Goal: Information Seeking & Learning: Learn about a topic

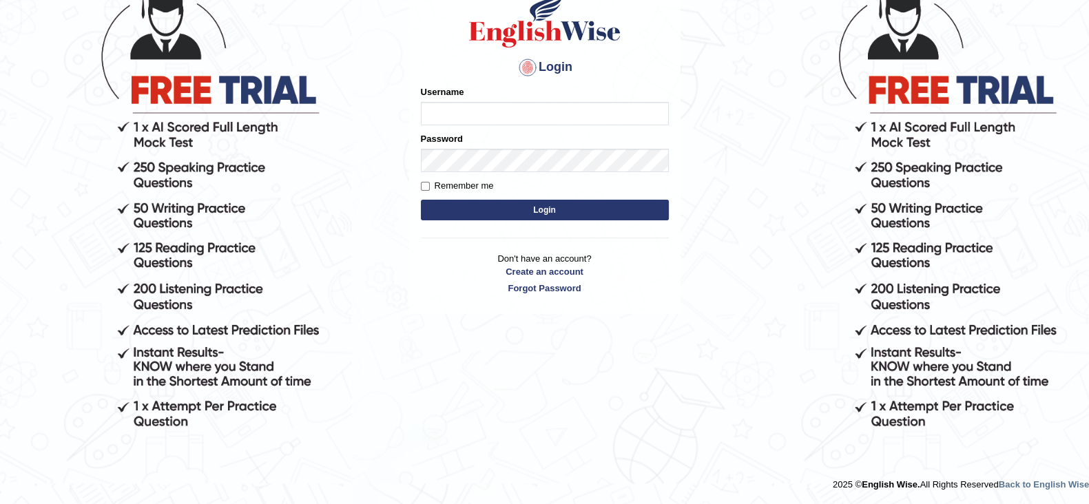
scroll to position [128, 0]
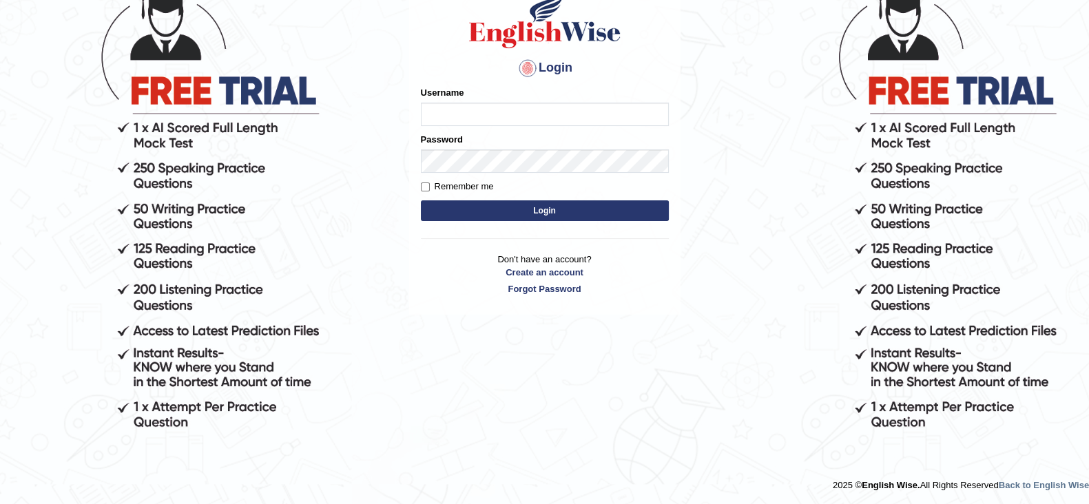
click at [589, 124] on input "Username" at bounding box center [545, 114] width 248 height 23
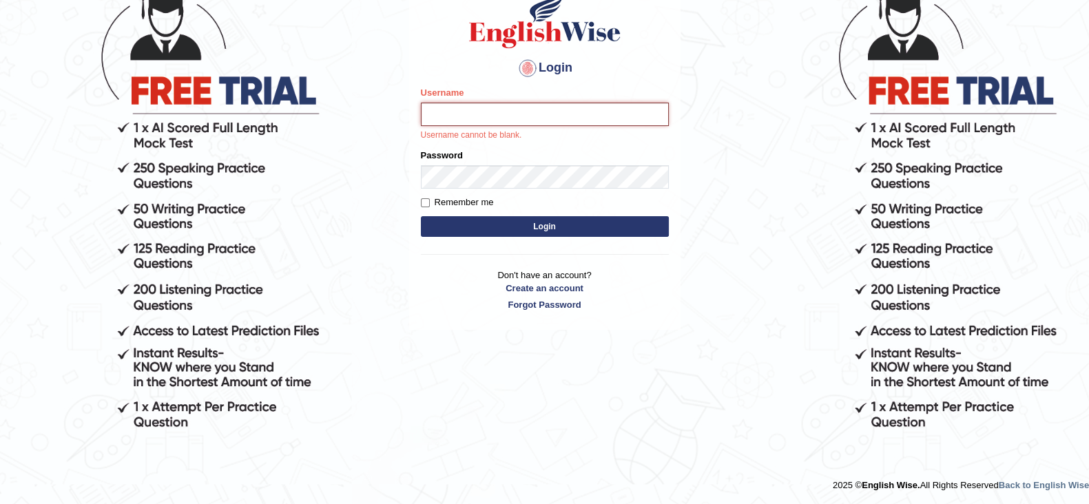
type input "MoneelS"
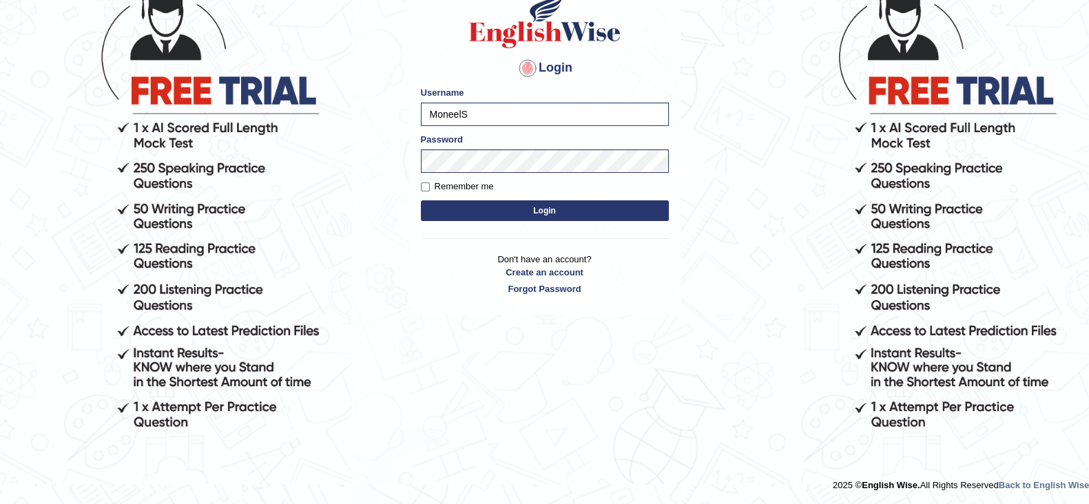
click at [431, 185] on label "Remember me" at bounding box center [457, 187] width 73 height 14
click at [430, 185] on input "Remember me" at bounding box center [425, 187] width 9 height 9
checkbox input "true"
click at [466, 203] on button "Login" at bounding box center [545, 210] width 248 height 21
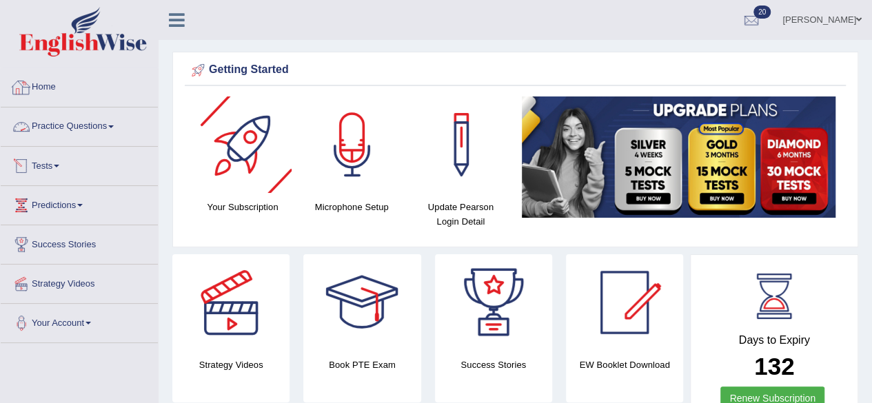
click at [65, 131] on link "Practice Questions" at bounding box center [79, 124] width 157 height 34
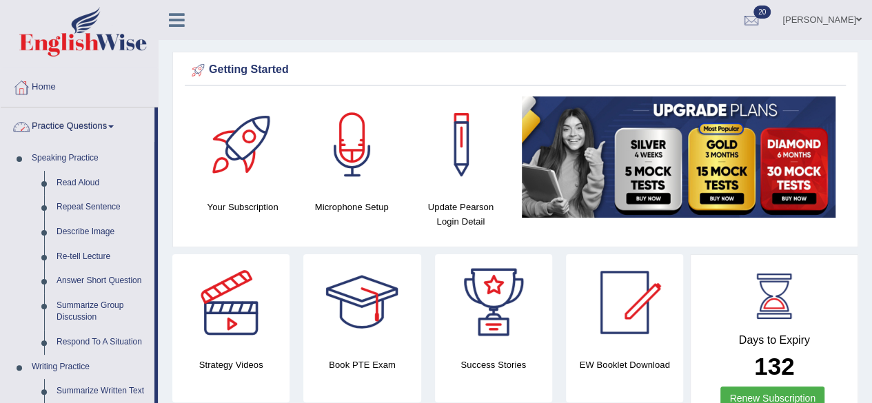
click at [101, 125] on link "Practice Questions" at bounding box center [78, 124] width 154 height 34
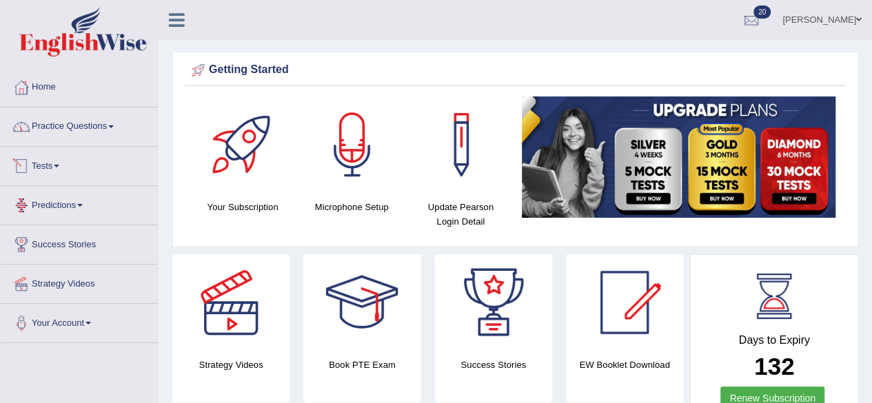
click at [63, 200] on link "Predictions" at bounding box center [79, 203] width 157 height 34
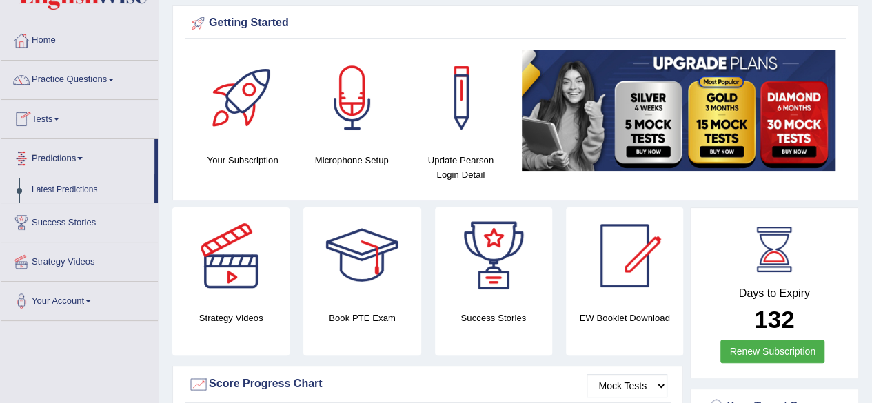
scroll to position [69, 0]
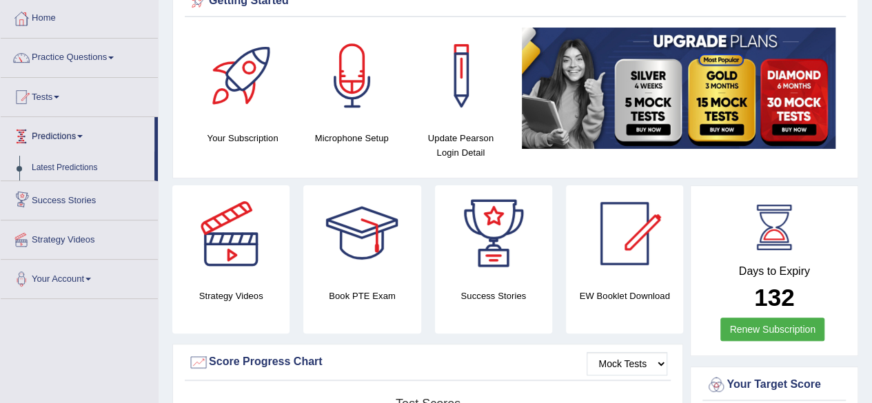
click at [79, 141] on link "Predictions" at bounding box center [78, 134] width 154 height 34
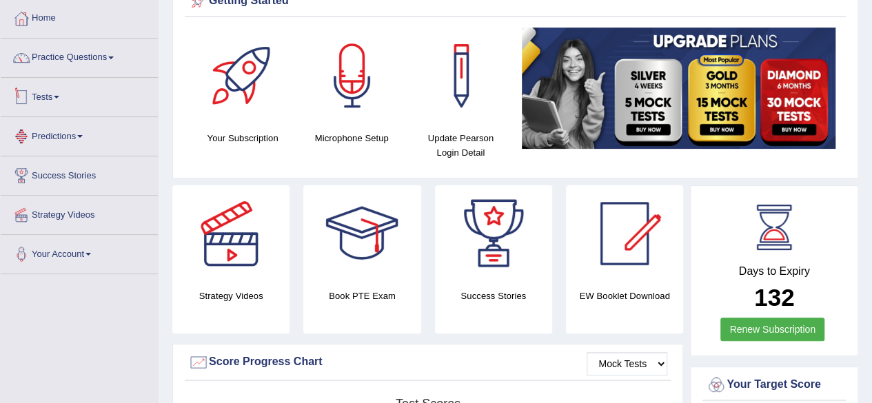
click at [59, 96] on span at bounding box center [57, 97] width 6 height 3
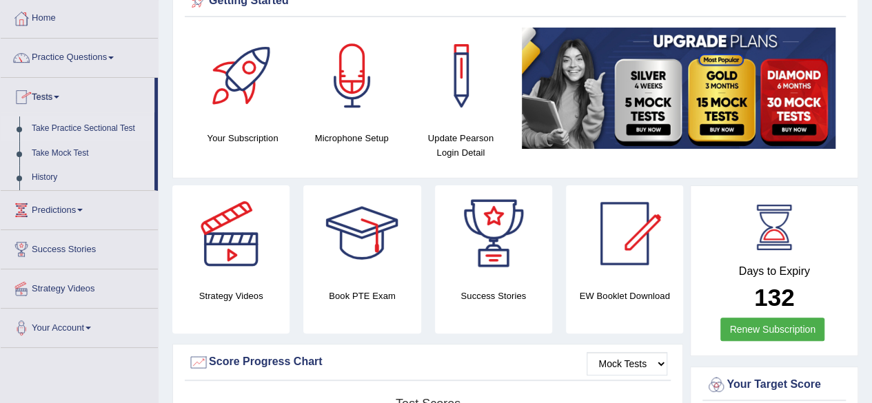
click at [64, 129] on link "Take Practice Sectional Test" at bounding box center [89, 128] width 129 height 25
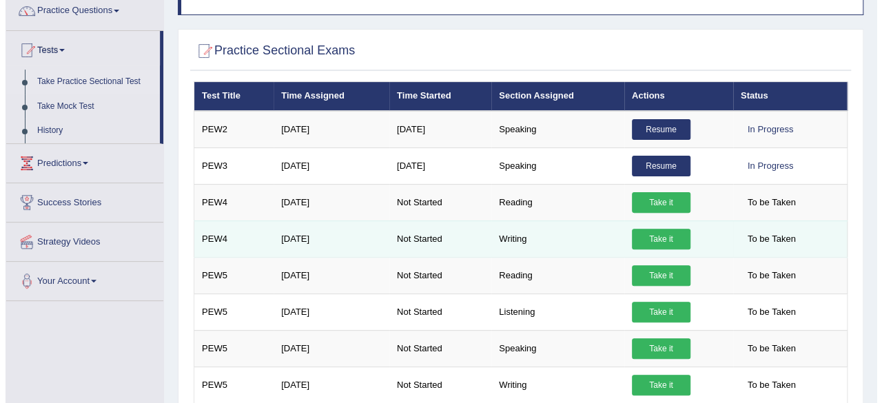
scroll to position [138, 0]
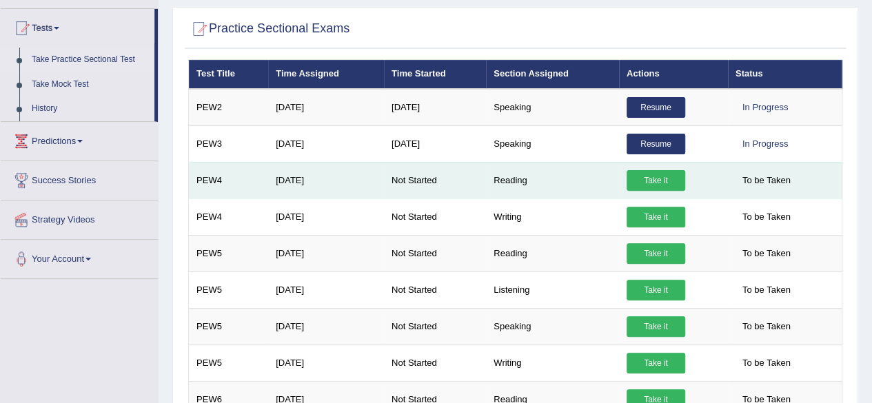
click at [656, 183] on link "Take it" at bounding box center [655, 180] width 59 height 21
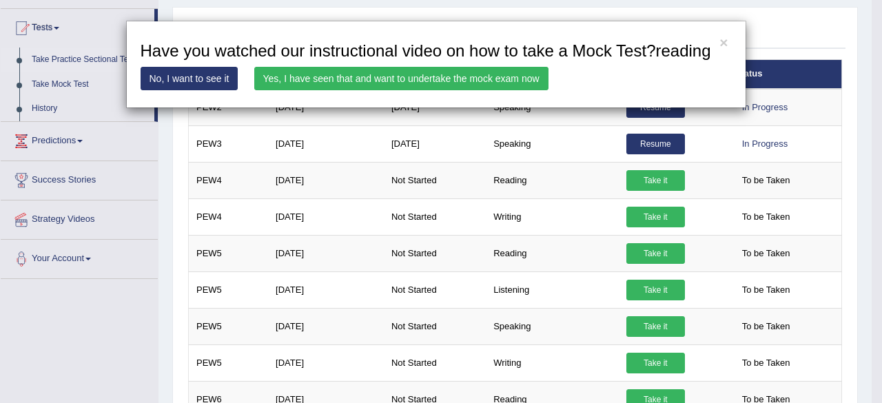
click at [479, 86] on link "Yes, I have seen that and want to undertake the mock exam now" at bounding box center [401, 78] width 294 height 23
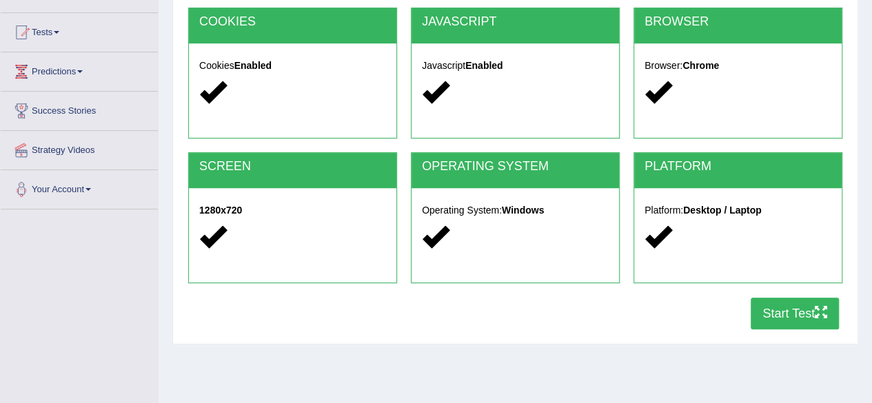
scroll to position [276, 0]
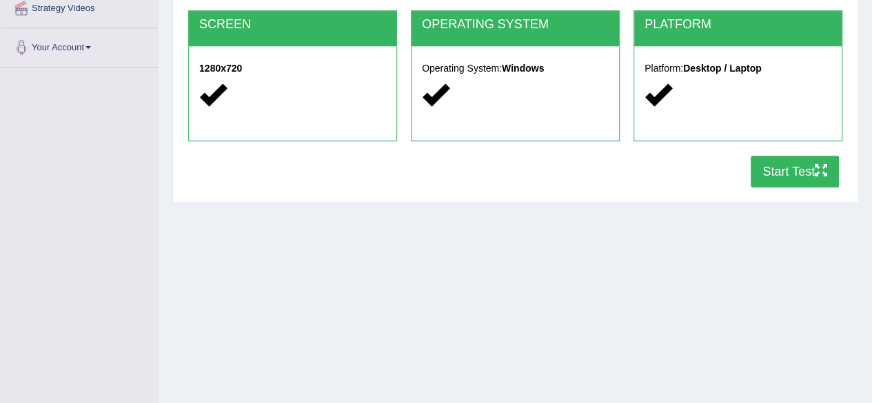
click at [777, 172] on button "Start Test" at bounding box center [794, 172] width 88 height 32
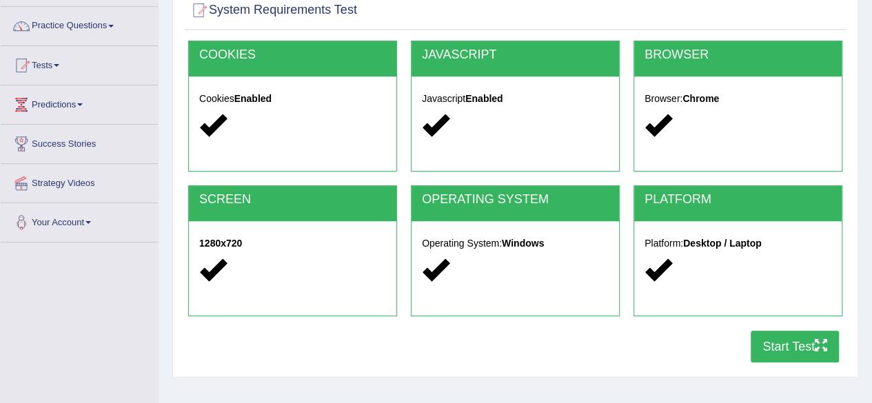
scroll to position [44, 0]
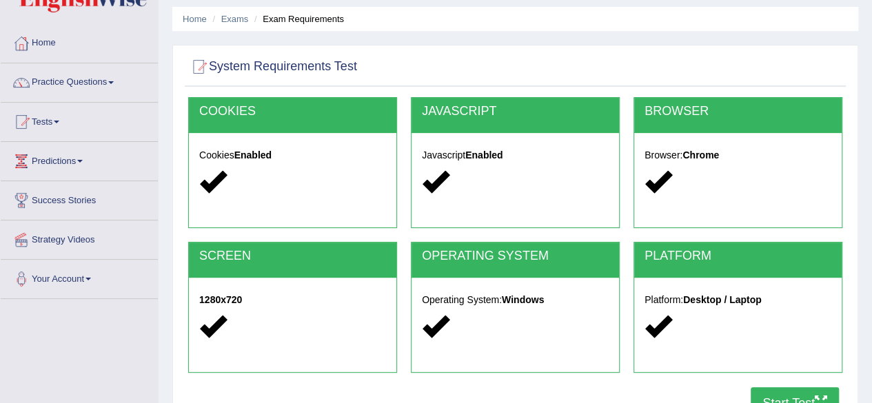
click at [86, 76] on link "Practice Questions" at bounding box center [79, 80] width 157 height 34
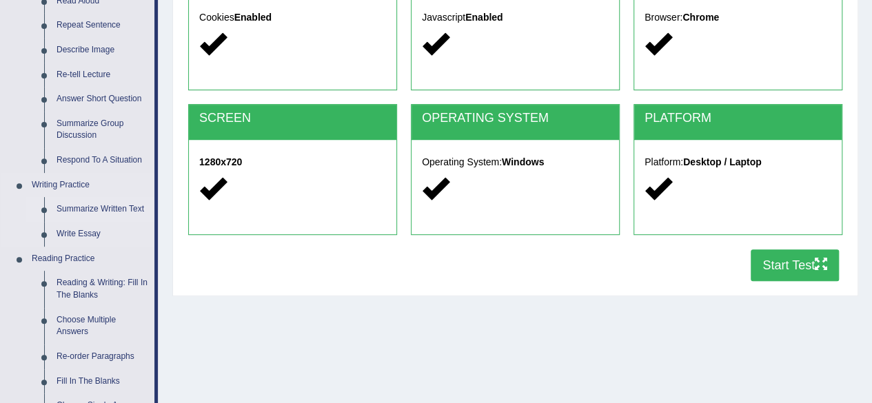
scroll to position [251, 0]
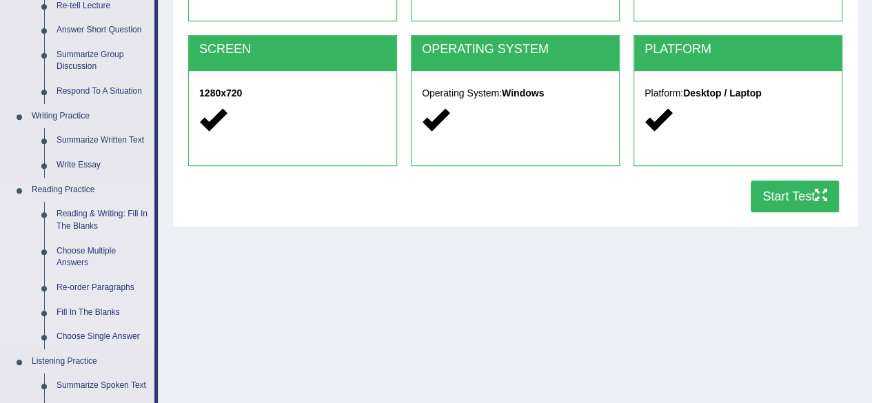
click at [103, 208] on link "Reading & Writing: Fill In The Blanks" at bounding box center [102, 220] width 104 height 37
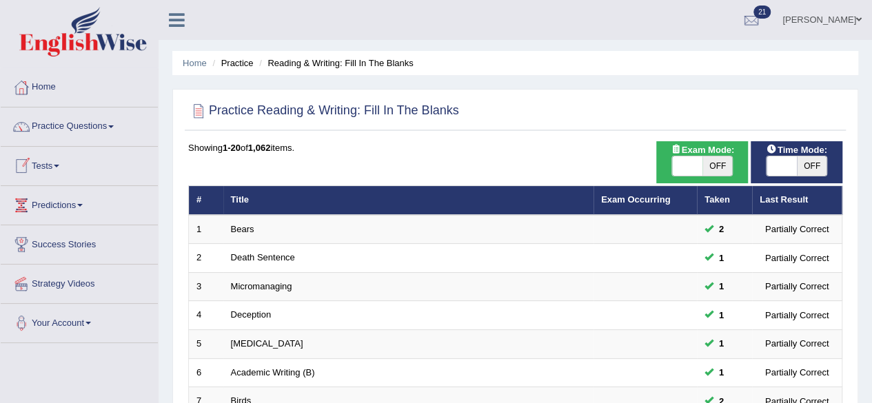
click at [68, 142] on li "Practice Questions Speaking Practice Read Aloud Repeat Sentence Describe Image …" at bounding box center [79, 126] width 157 height 39
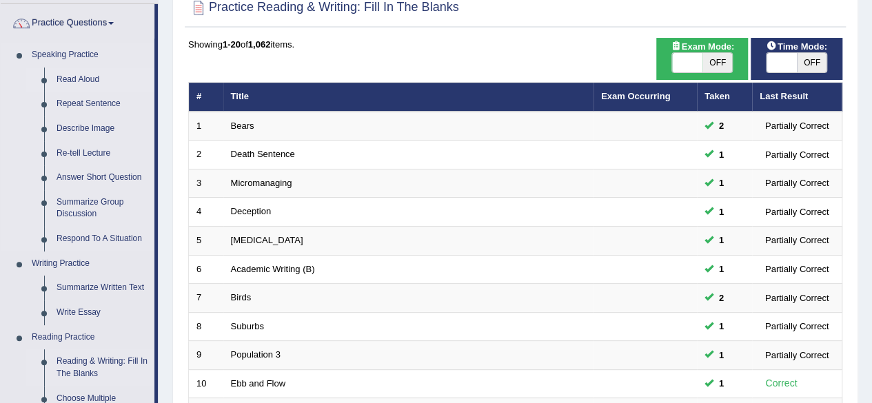
scroll to position [138, 0]
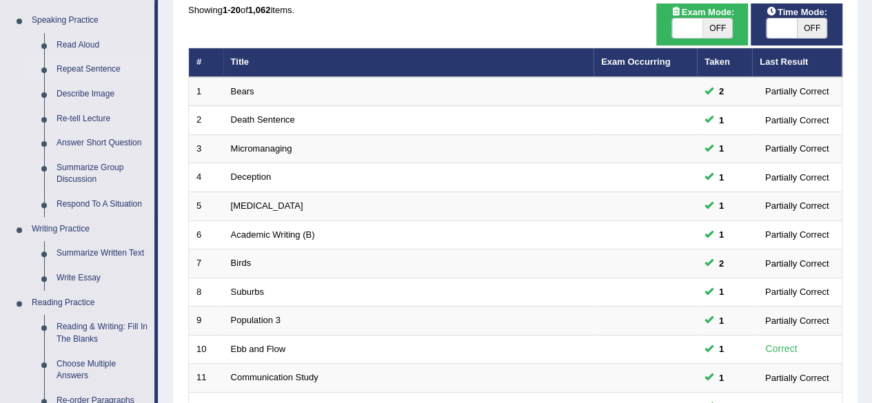
click at [99, 62] on link "Repeat Sentence" at bounding box center [102, 69] width 104 height 25
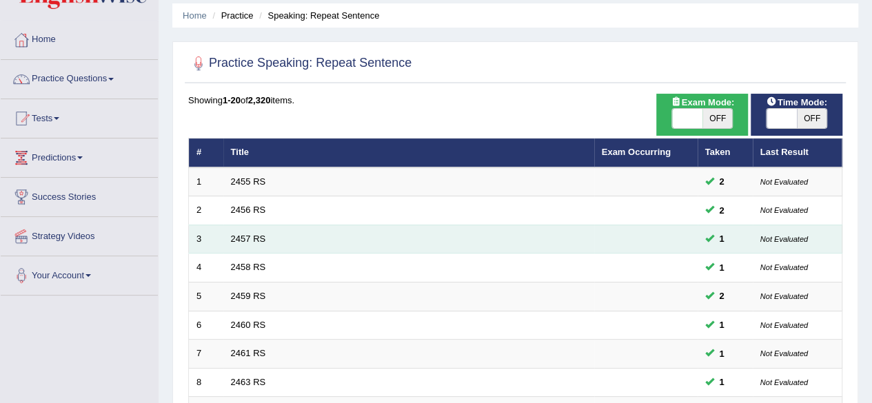
scroll to position [69, 0]
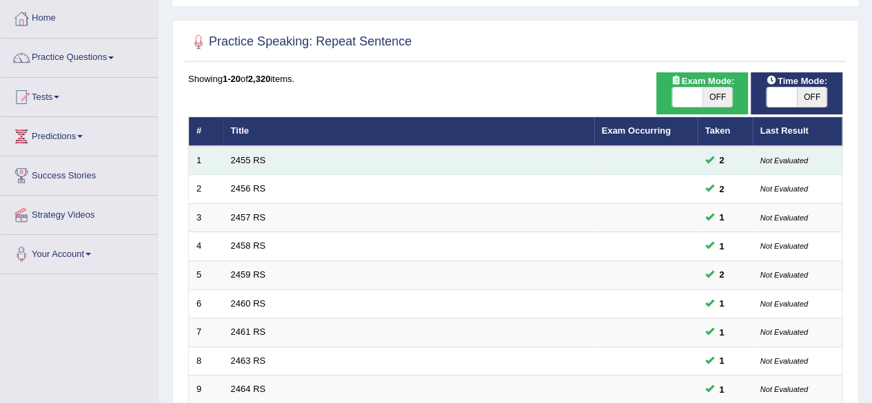
click at [433, 152] on td "2455 RS" at bounding box center [408, 160] width 371 height 29
click at [233, 152] on td "2455 RS" at bounding box center [408, 160] width 371 height 29
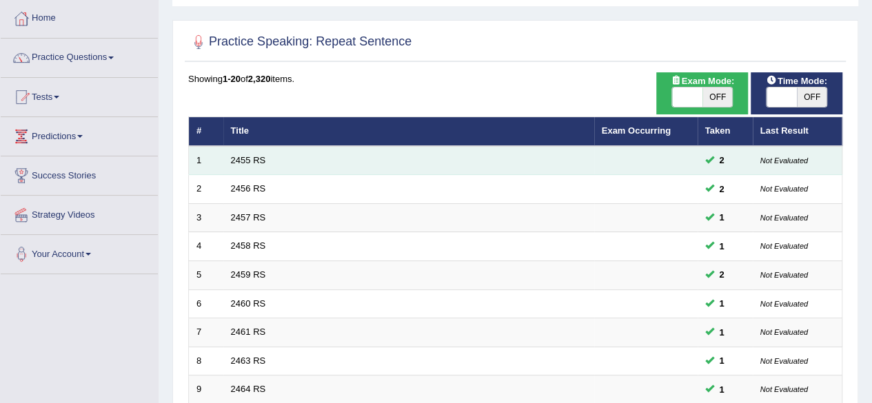
click at [240, 150] on td "2455 RS" at bounding box center [408, 160] width 371 height 29
click at [240, 153] on td "2455 RS" at bounding box center [408, 160] width 371 height 29
click at [240, 152] on td "2455 RS" at bounding box center [408, 160] width 371 height 29
drag, startPoint x: 238, startPoint y: 149, endPoint x: 239, endPoint y: 156, distance: 7.6
click at [239, 156] on td "2455 RS" at bounding box center [408, 160] width 371 height 29
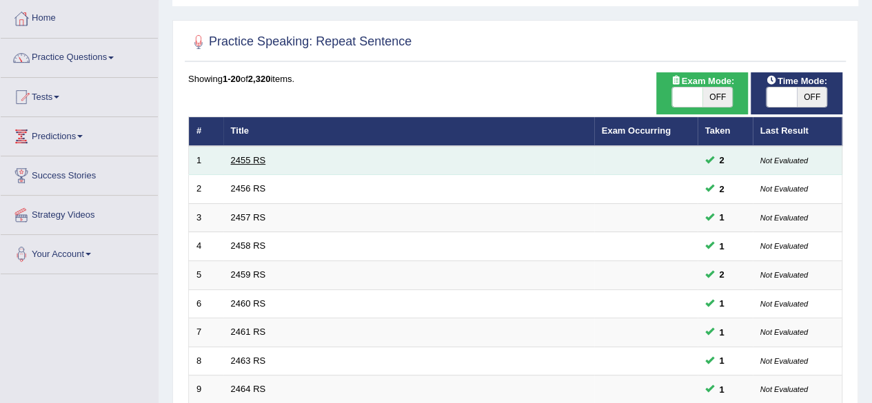
click at [240, 156] on link "2455 RS" at bounding box center [248, 160] width 35 height 10
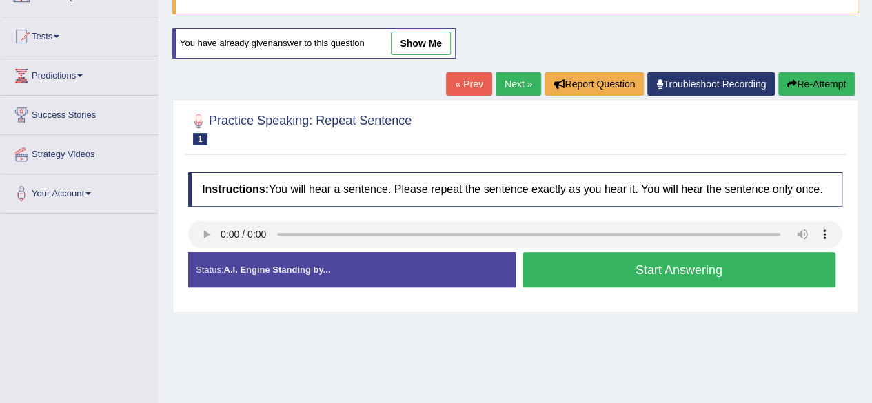
scroll to position [138, 0]
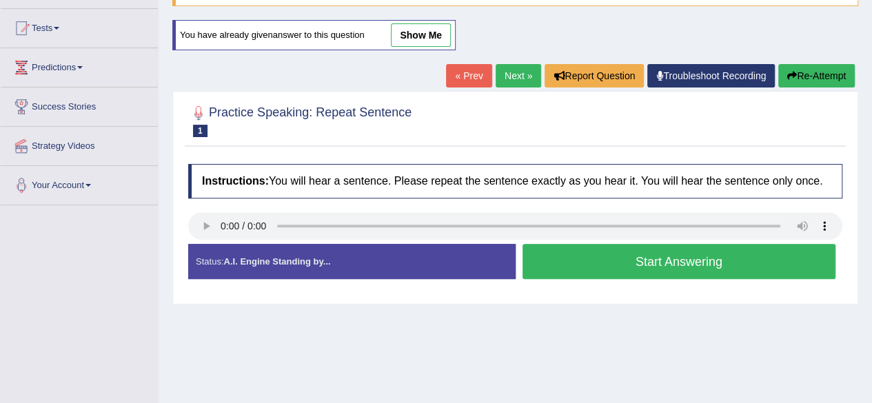
click at [508, 67] on link "Next »" at bounding box center [517, 75] width 45 height 23
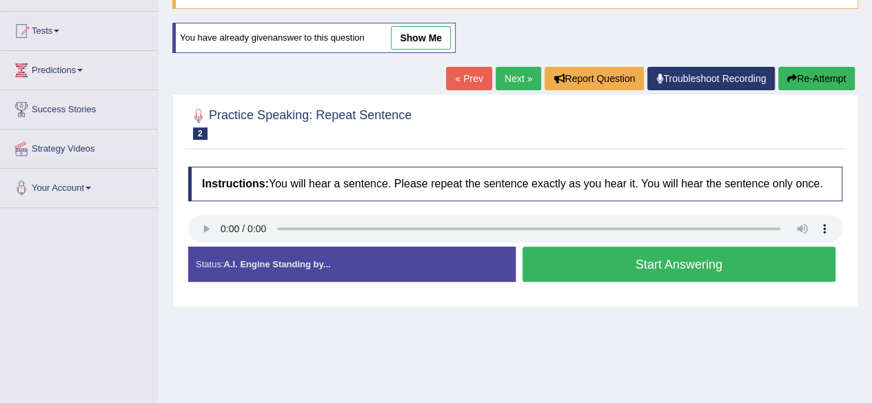
scroll to position [138, 0]
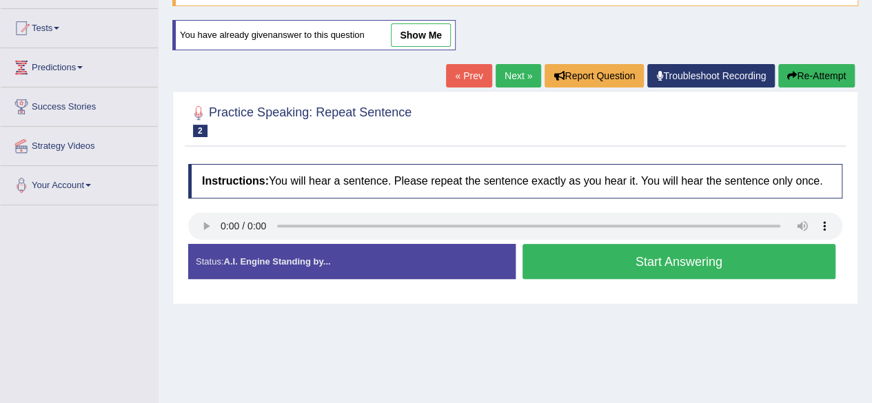
click at [659, 249] on button "Start Answering" at bounding box center [678, 261] width 313 height 35
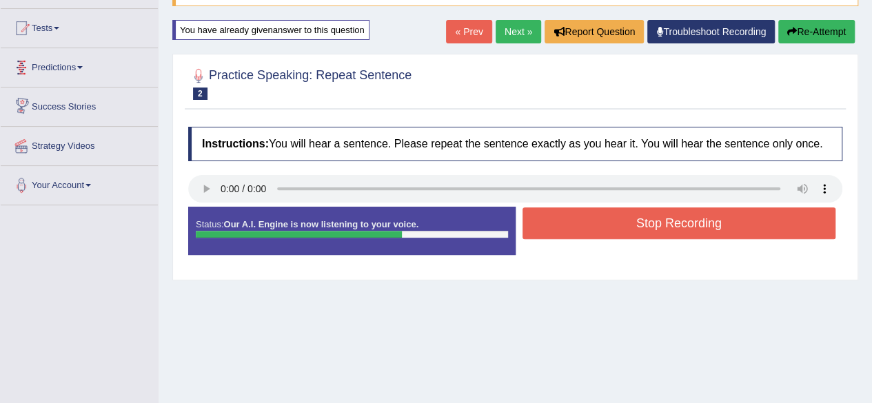
click at [75, 78] on link "Predictions" at bounding box center [79, 65] width 157 height 34
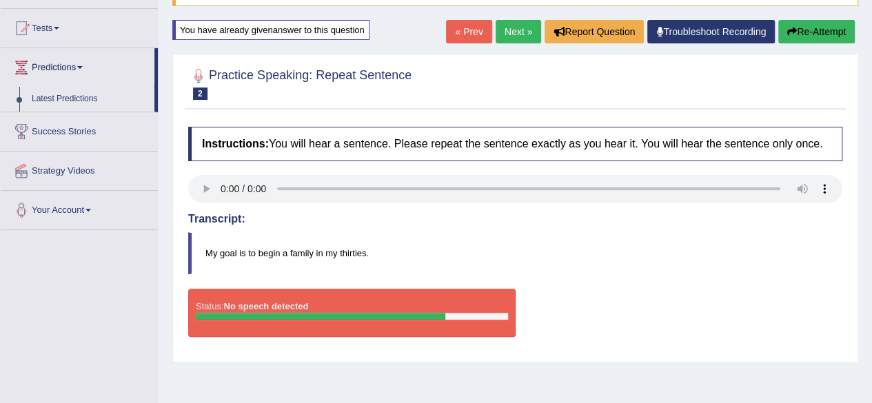
click at [411, 313] on div at bounding box center [320, 316] width 249 height 7
click at [409, 313] on div at bounding box center [320, 316] width 249 height 7
drag, startPoint x: 208, startPoint y: 301, endPoint x: 303, endPoint y: 275, distance: 98.6
click at [259, 289] on div "Status: No speech detected" at bounding box center [351, 313] width 327 height 48
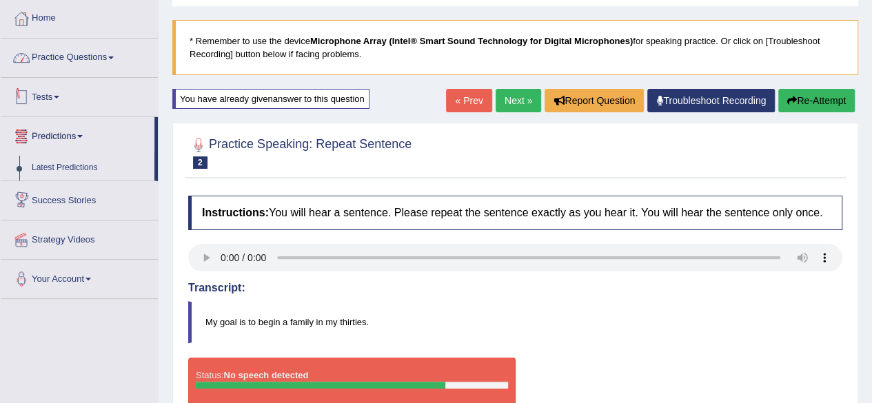
scroll to position [0, 0]
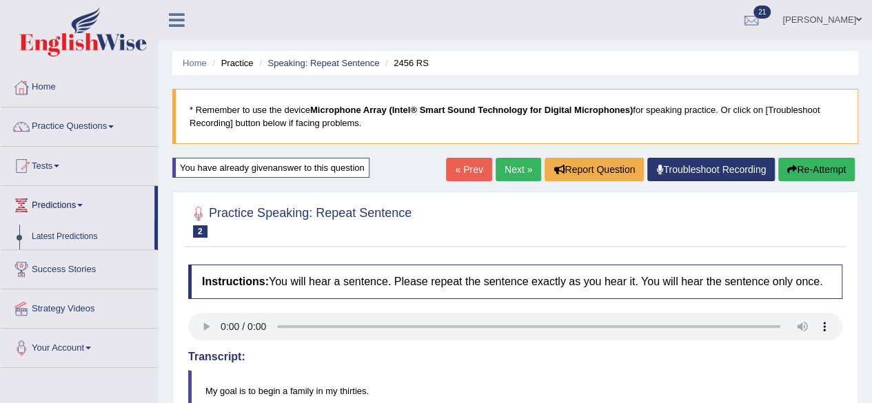
click at [48, 122] on link "Practice Questions" at bounding box center [79, 124] width 157 height 34
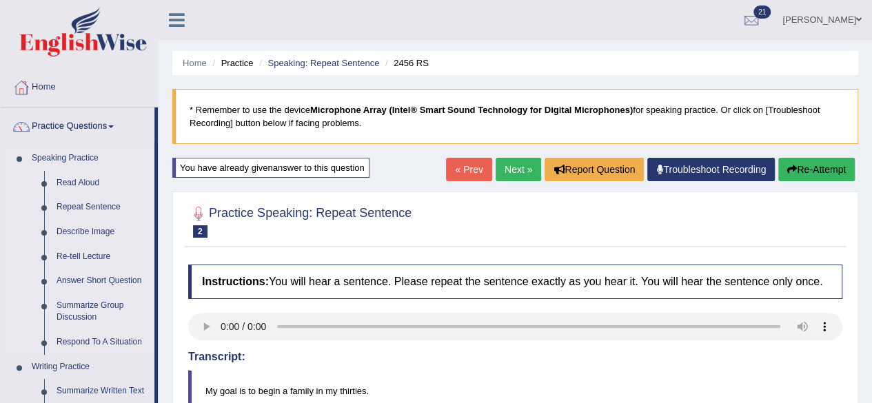
click at [67, 176] on link "Read Aloud" at bounding box center [102, 183] width 104 height 25
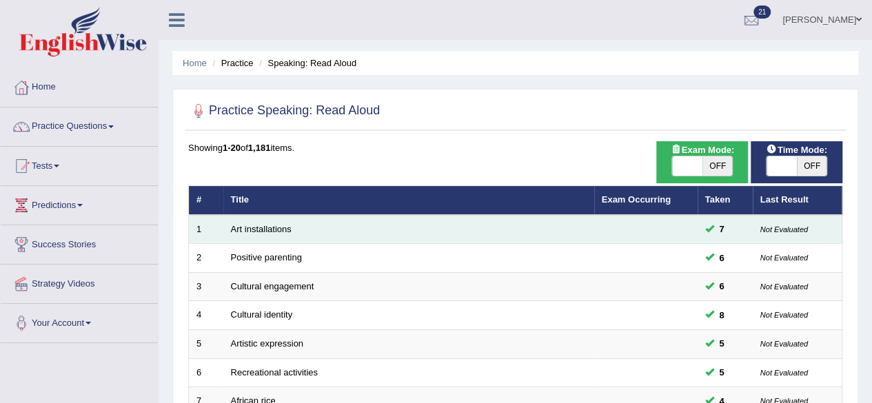
click at [428, 227] on td "Art installations" at bounding box center [408, 229] width 371 height 29
click at [237, 221] on td "Art installations" at bounding box center [408, 229] width 371 height 29
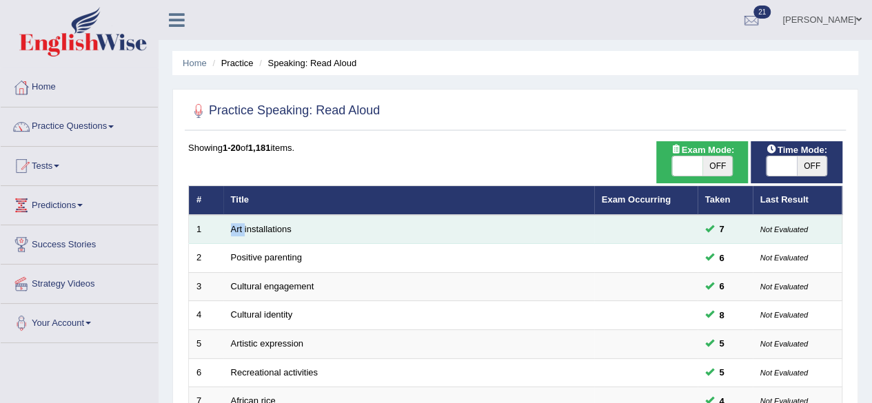
click at [237, 223] on td "Art installations" at bounding box center [408, 229] width 371 height 29
click at [245, 225] on link "Art installations" at bounding box center [261, 229] width 61 height 10
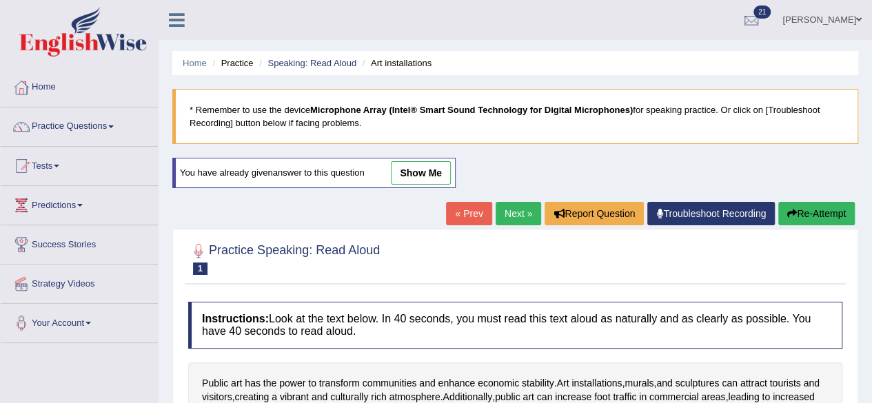
click at [508, 203] on link "Next »" at bounding box center [517, 213] width 45 height 23
click at [506, 202] on link "Next »" at bounding box center [517, 213] width 45 height 23
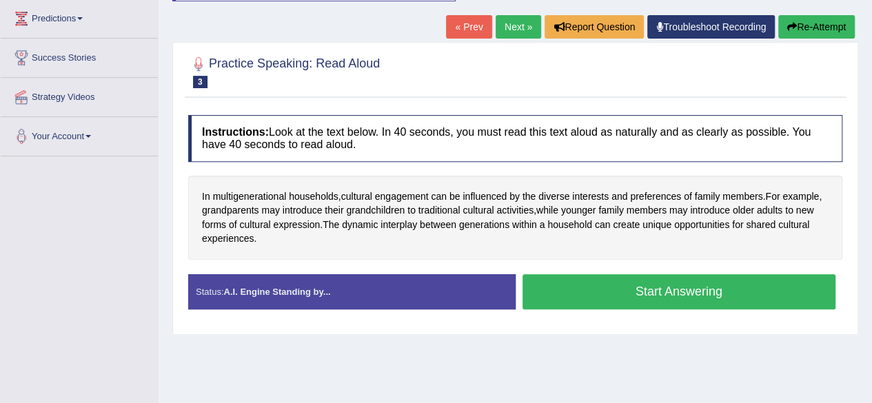
scroll to position [207, 0]
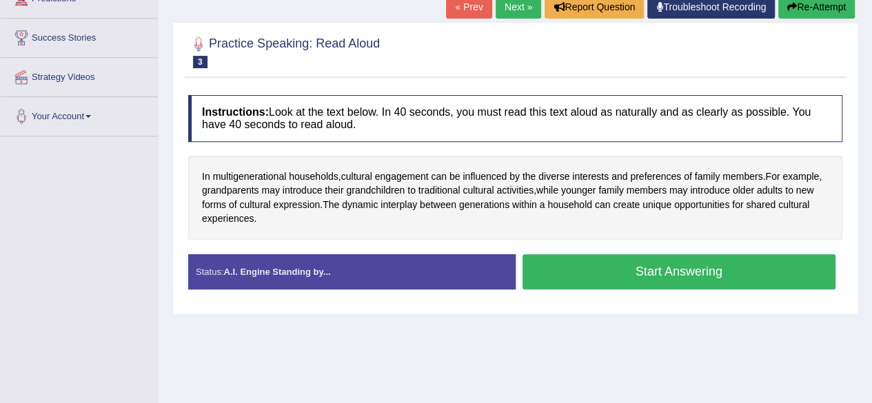
click at [646, 272] on button "Start Answering" at bounding box center [678, 271] width 313 height 35
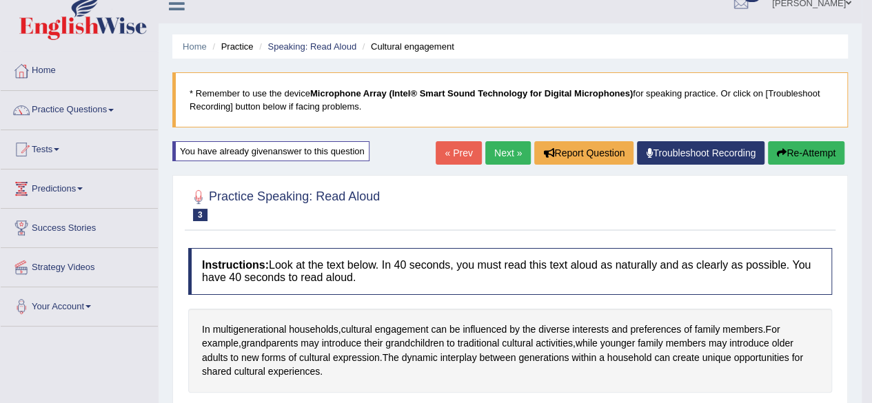
scroll to position [0, 0]
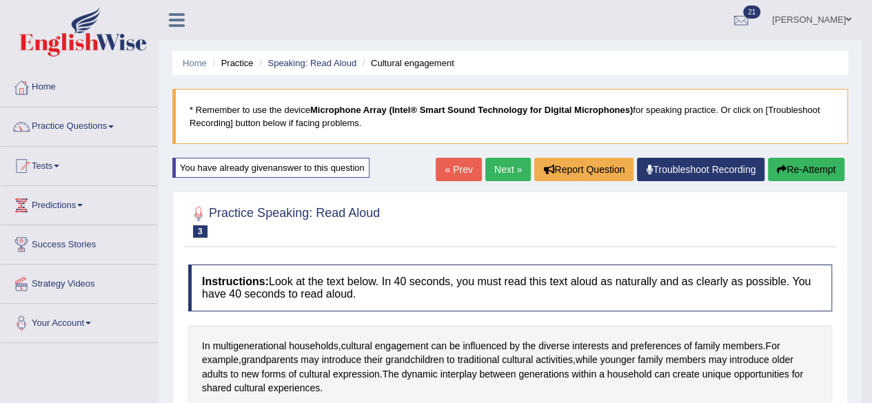
click at [497, 162] on link "Next »" at bounding box center [507, 169] width 45 height 23
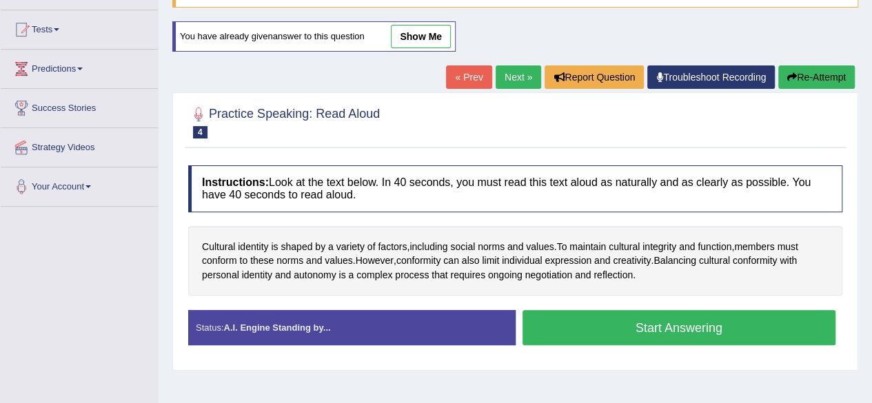
scroll to position [138, 0]
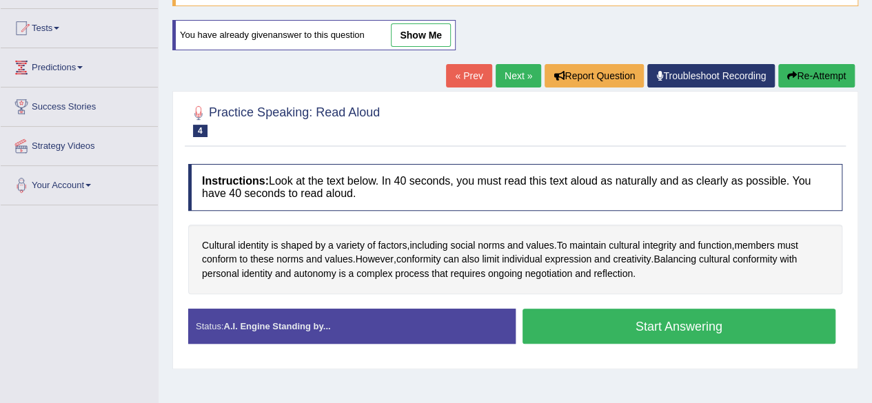
click at [632, 317] on button "Start Answering" at bounding box center [678, 326] width 313 height 35
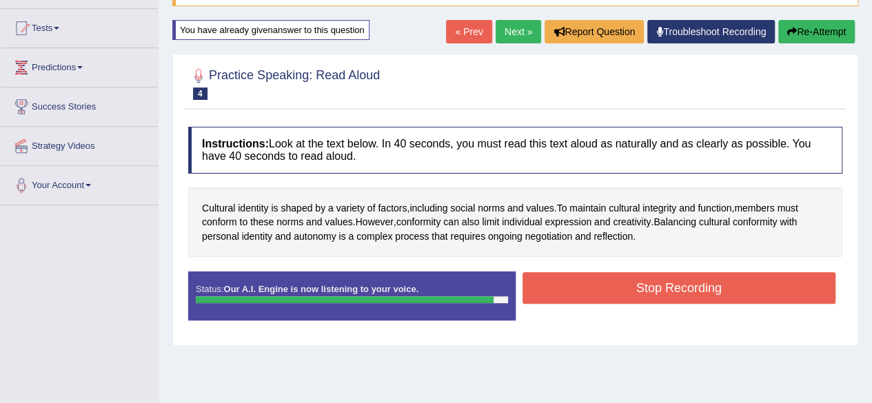
click at [568, 287] on button "Stop Recording" at bounding box center [678, 288] width 313 height 32
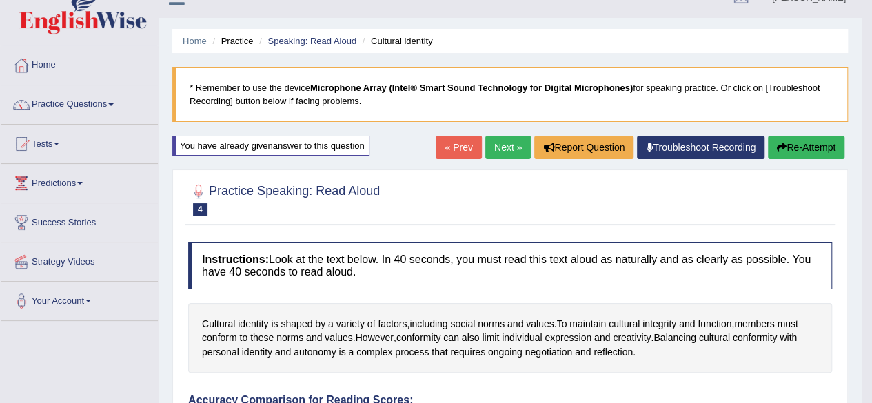
scroll to position [0, 0]
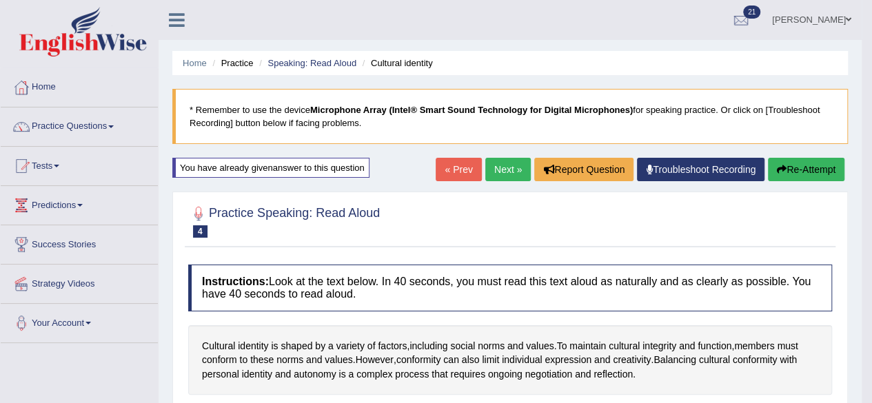
click at [499, 161] on link "Next »" at bounding box center [507, 169] width 45 height 23
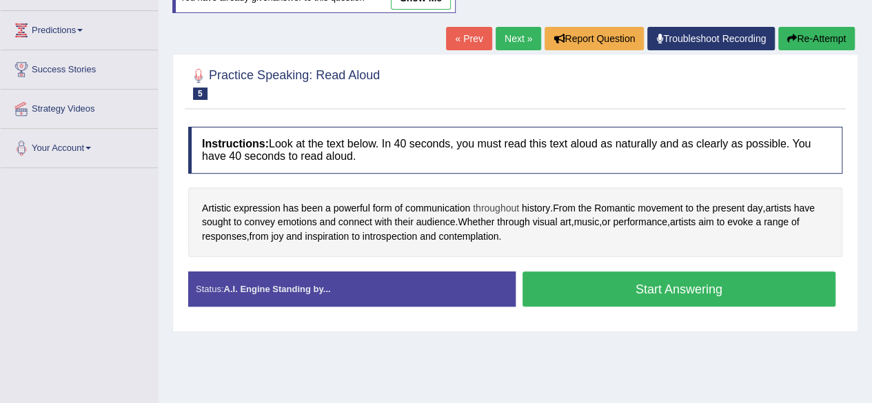
scroll to position [207, 0]
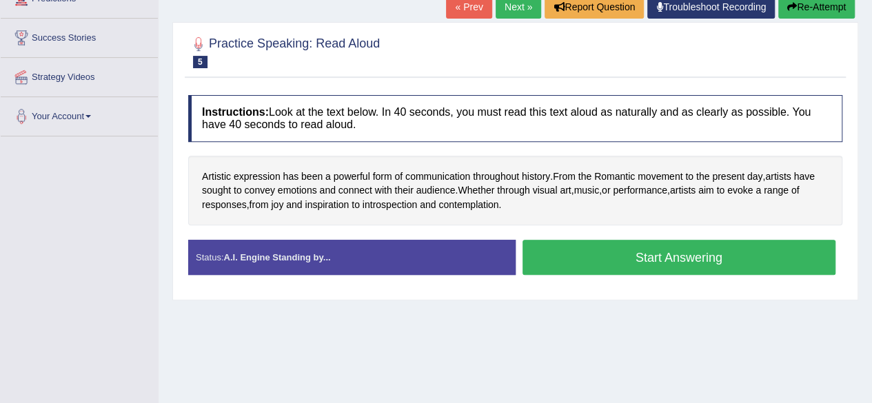
click at [559, 253] on button "Start Answering" at bounding box center [678, 257] width 313 height 35
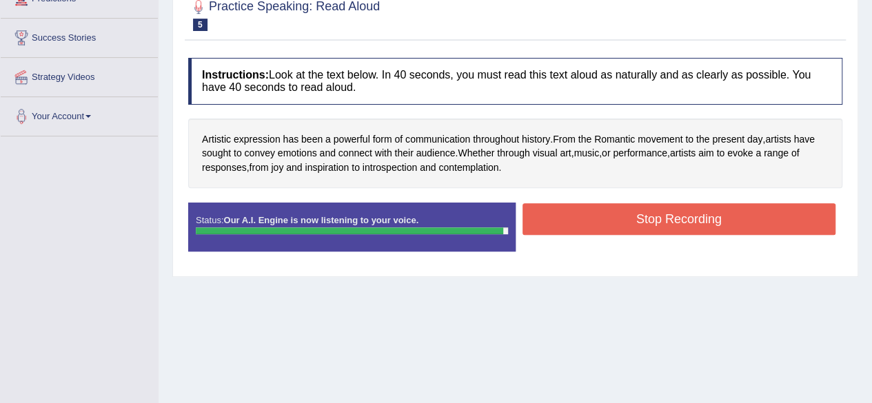
click at [730, 216] on button "Stop Recording" at bounding box center [678, 219] width 313 height 32
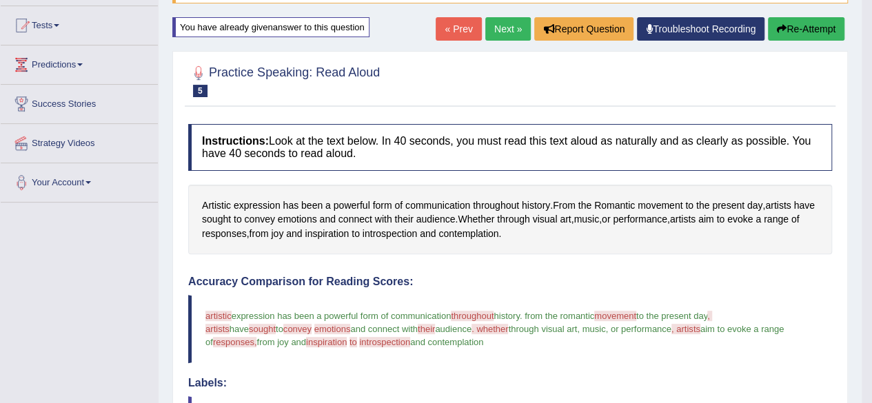
scroll to position [138, 0]
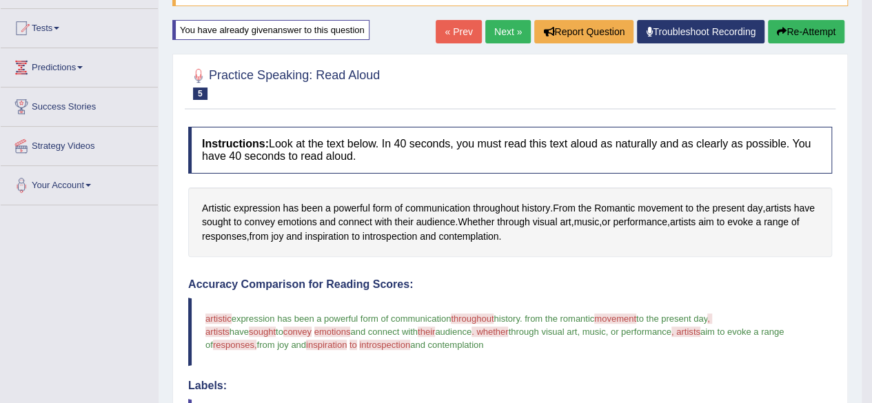
click at [506, 20] on link "Next »" at bounding box center [507, 31] width 45 height 23
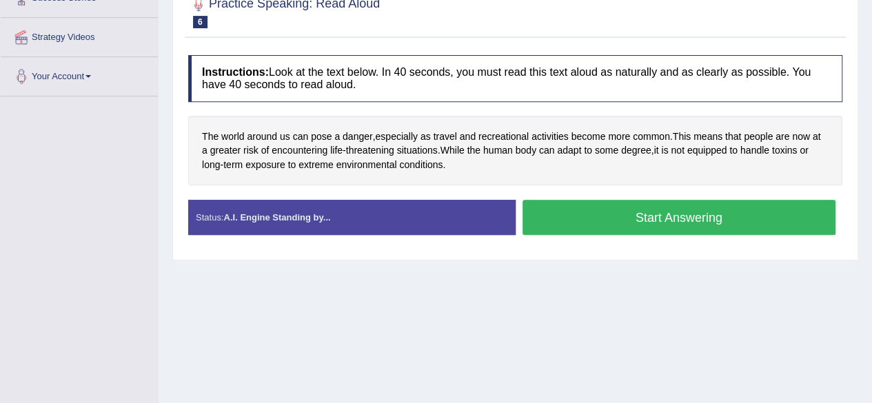
scroll to position [276, 0]
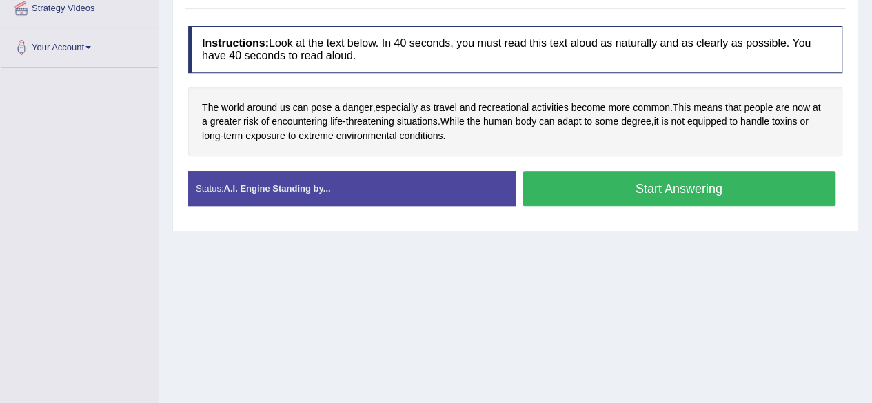
click at [609, 178] on button "Start Answering" at bounding box center [678, 188] width 313 height 35
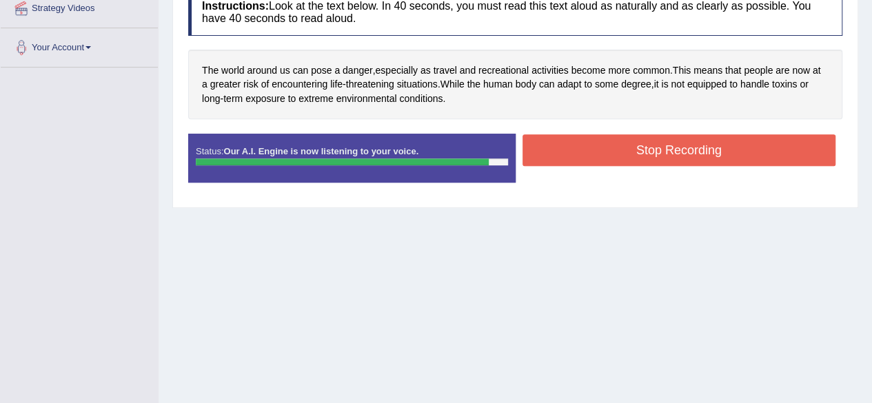
click at [533, 147] on button "Stop Recording" at bounding box center [678, 150] width 313 height 32
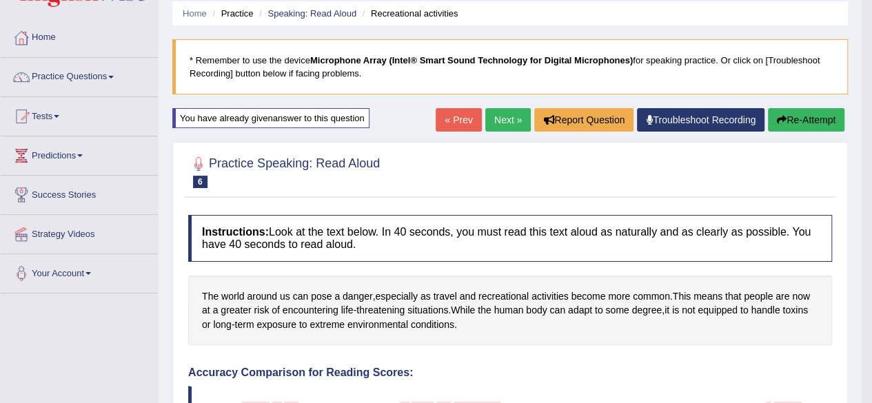
scroll to position [0, 0]
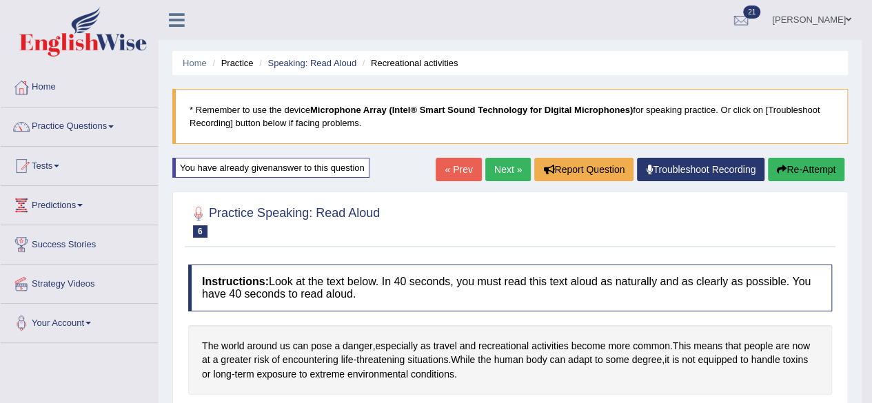
click at [499, 165] on link "Next »" at bounding box center [507, 169] width 45 height 23
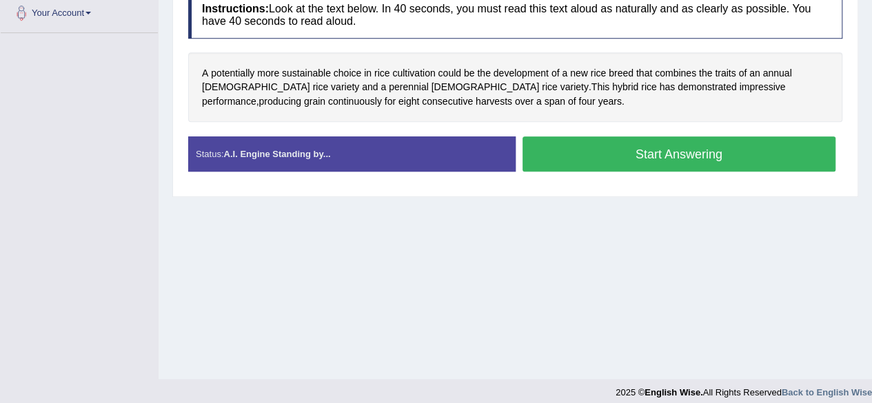
scroll to position [320, 0]
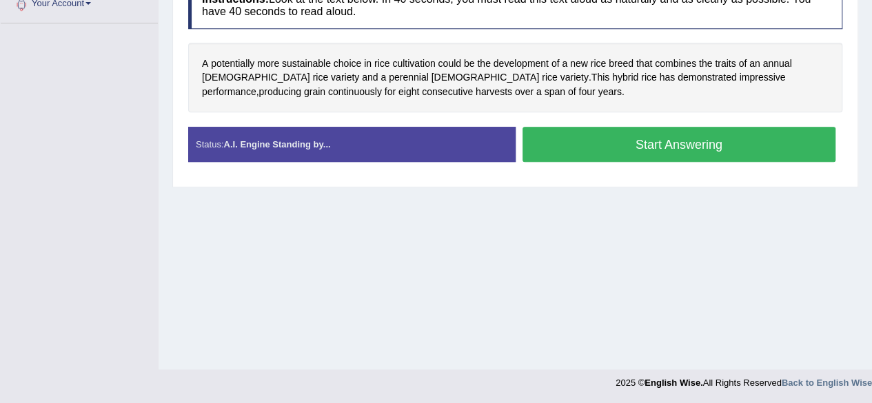
click at [608, 143] on button "Start Answering" at bounding box center [678, 144] width 313 height 35
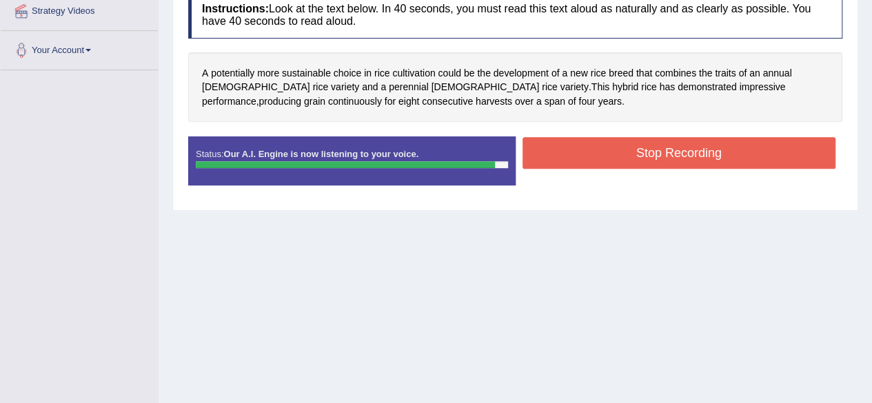
scroll to position [251, 0]
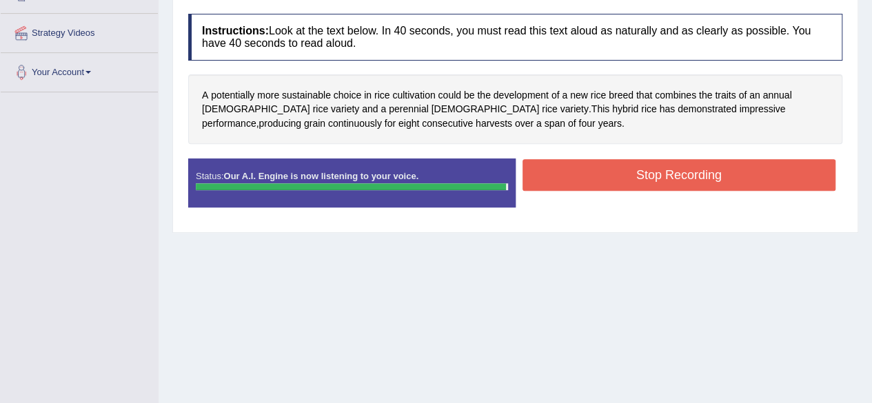
click at [604, 173] on button "Stop Recording" at bounding box center [678, 175] width 313 height 32
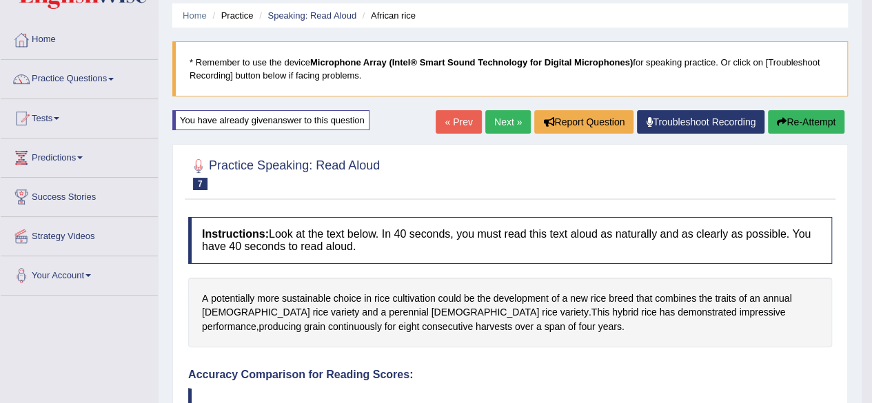
scroll to position [44, 0]
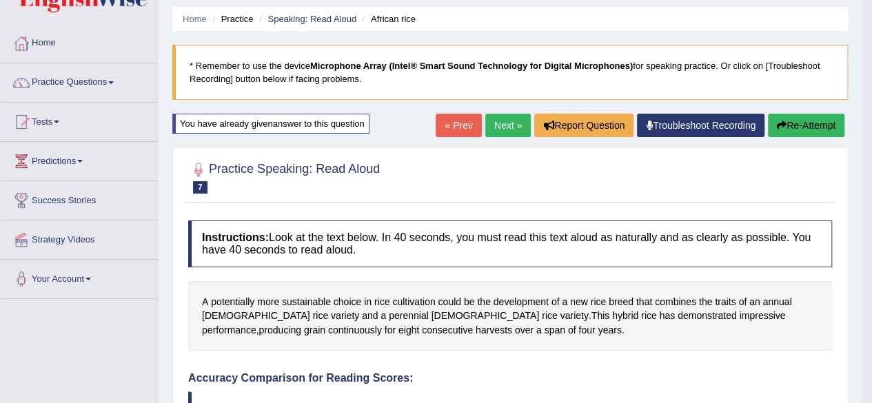
click at [495, 116] on link "Next »" at bounding box center [507, 125] width 45 height 23
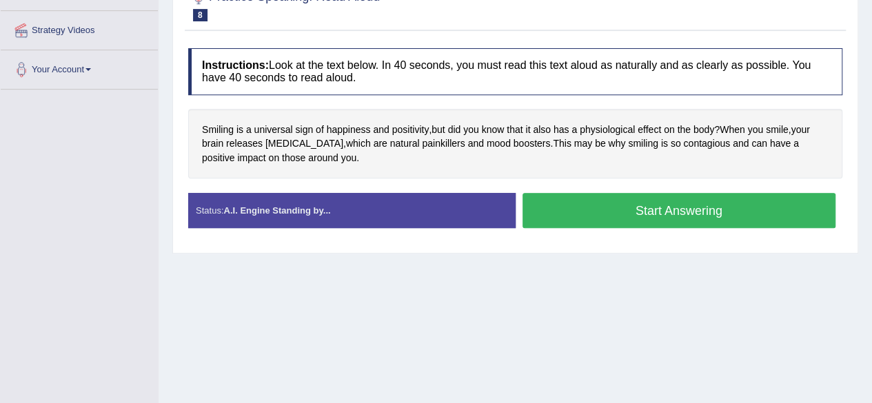
scroll to position [276, 0]
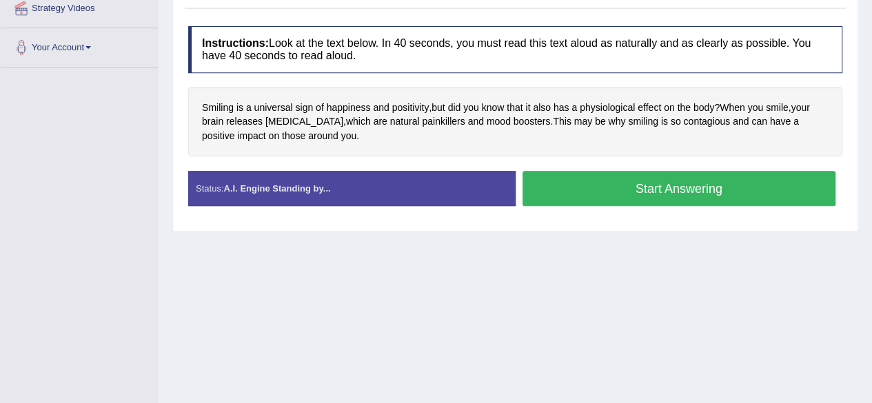
click at [617, 177] on button "Start Answering" at bounding box center [678, 188] width 313 height 35
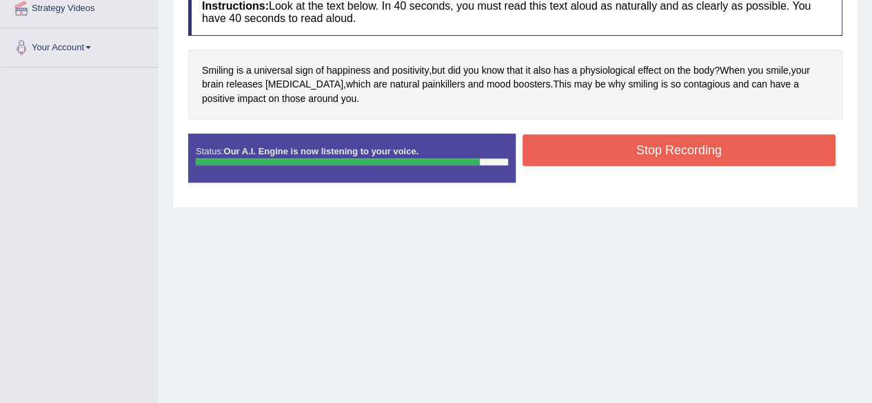
click at [615, 157] on button "Stop Recording" at bounding box center [678, 150] width 313 height 32
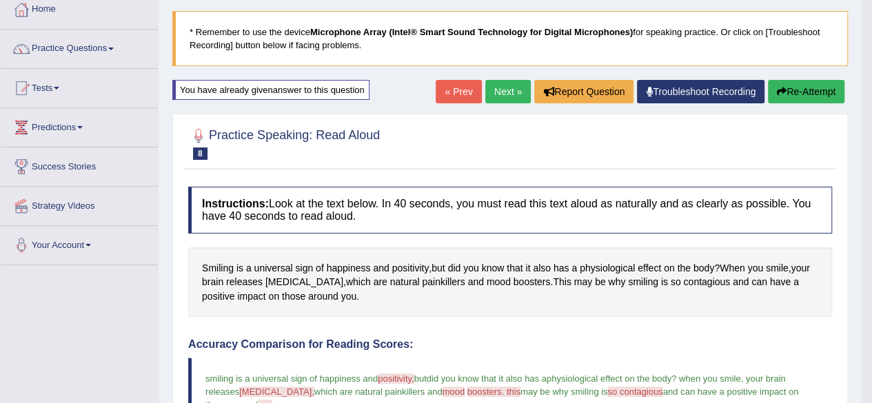
scroll to position [0, 0]
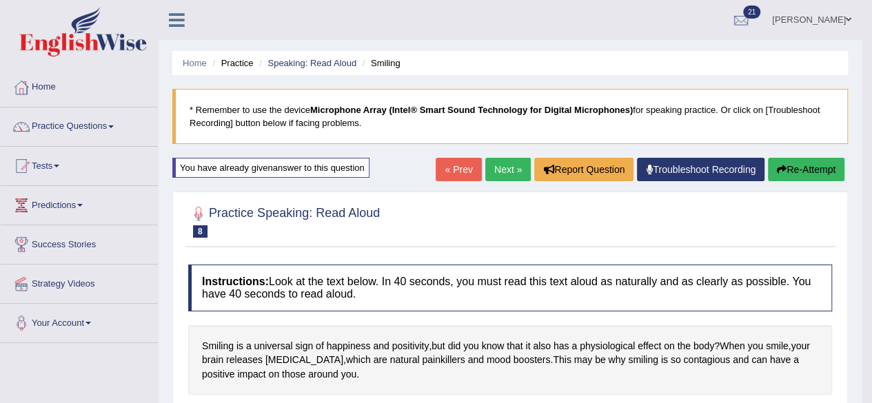
click at [496, 167] on link "Next »" at bounding box center [507, 169] width 45 height 23
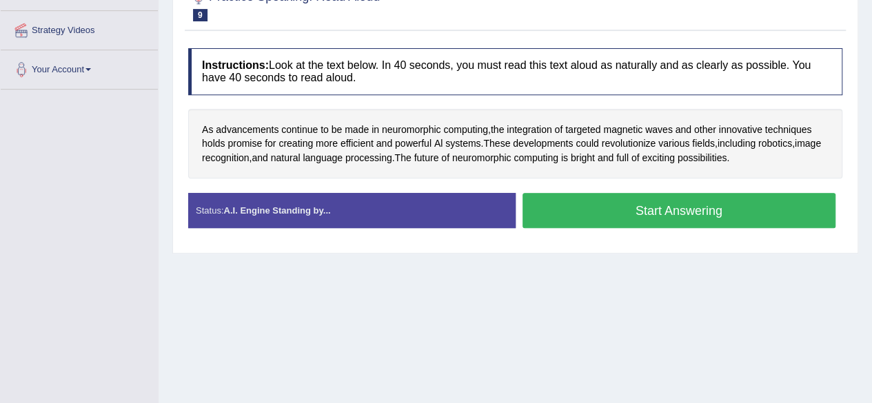
scroll to position [276, 0]
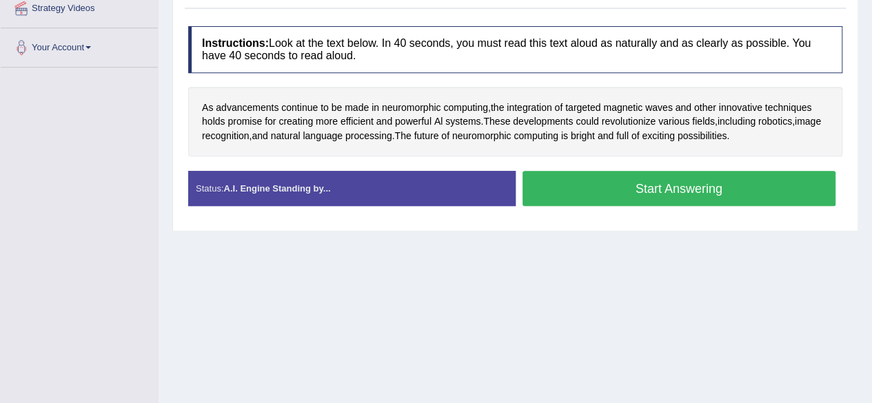
click at [677, 178] on button "Start Answering" at bounding box center [678, 188] width 313 height 35
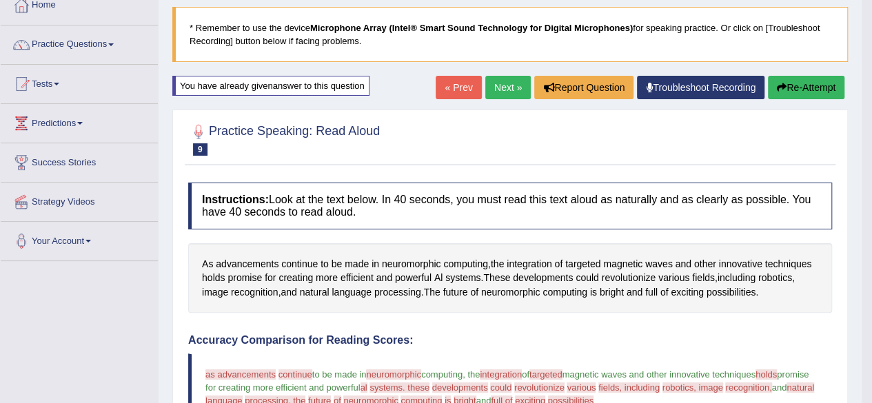
scroll to position [0, 0]
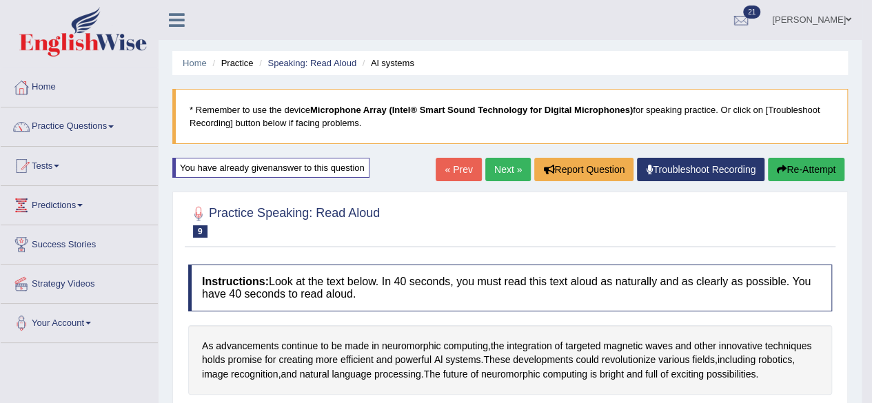
click at [502, 166] on link "Next »" at bounding box center [507, 169] width 45 height 23
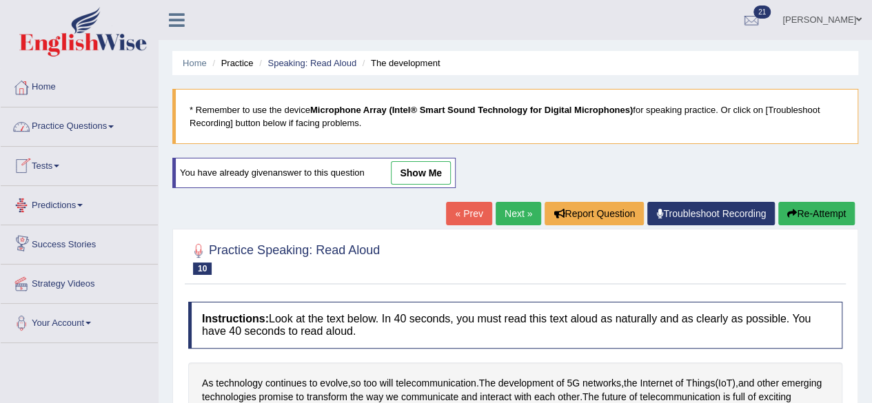
click at [51, 164] on link "Tests" at bounding box center [79, 164] width 157 height 34
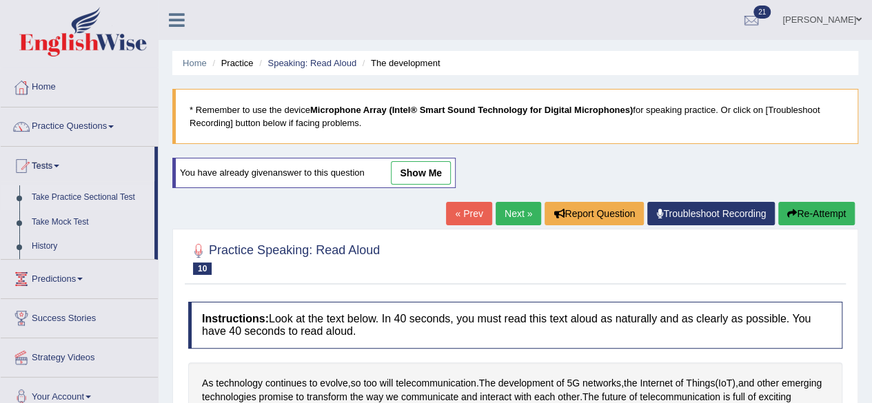
click at [80, 197] on link "Take Practice Sectional Test" at bounding box center [89, 197] width 129 height 25
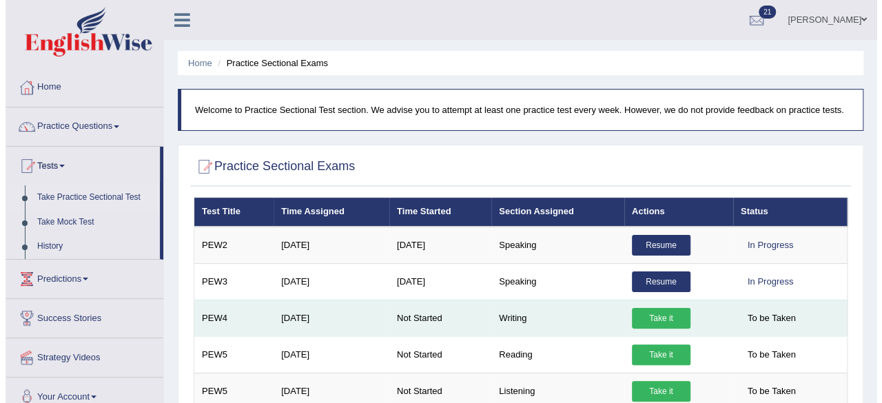
scroll to position [69, 0]
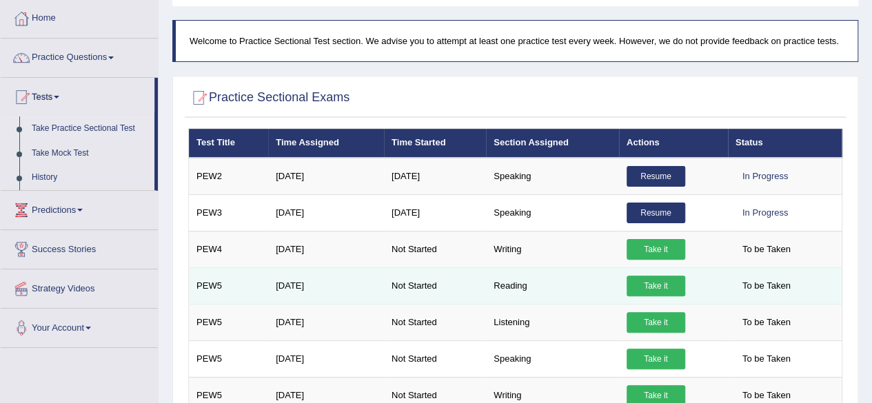
click at [656, 282] on link "Take it" at bounding box center [655, 286] width 59 height 21
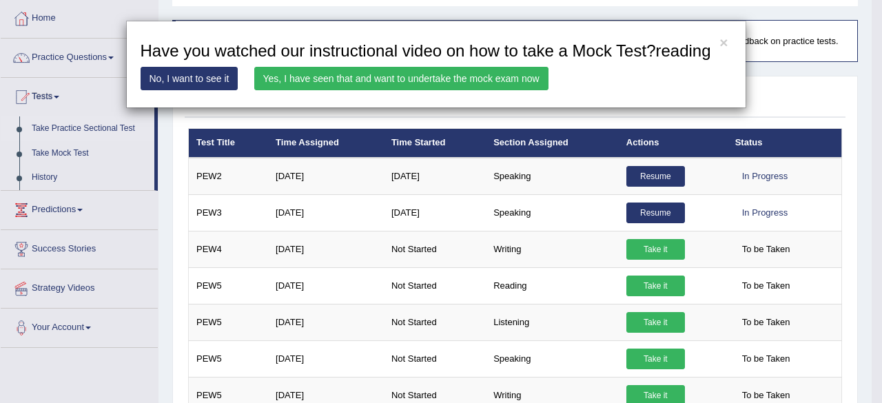
click at [515, 72] on link "Yes, I have seen that and want to undertake the mock exam now" at bounding box center [401, 78] width 294 height 23
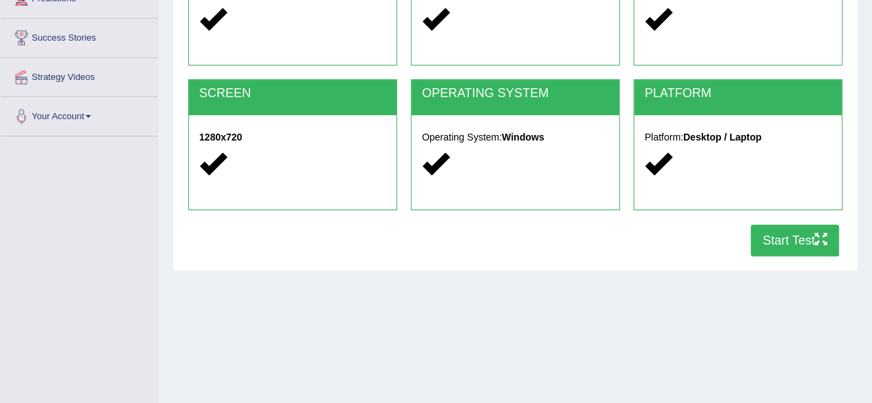
click at [789, 236] on button "Start Test" at bounding box center [794, 241] width 88 height 32
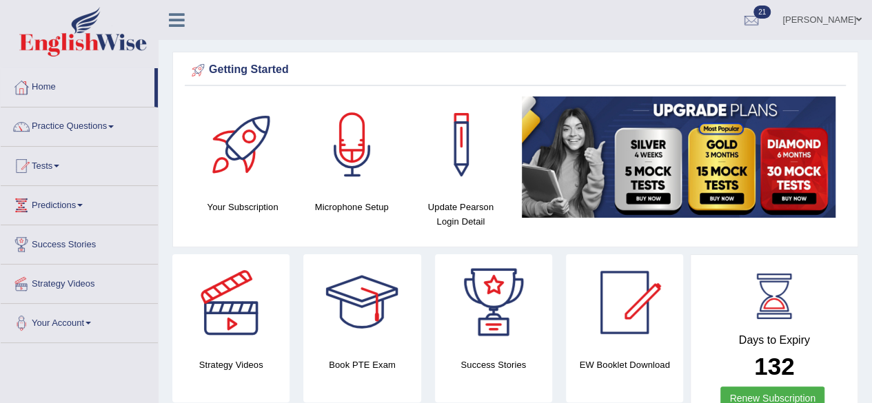
click at [57, 121] on link "Practice Questions" at bounding box center [79, 124] width 157 height 34
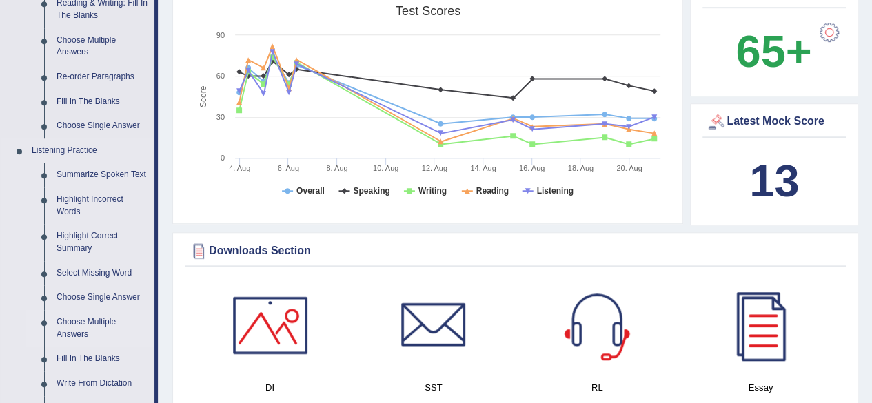
scroll to position [482, 0]
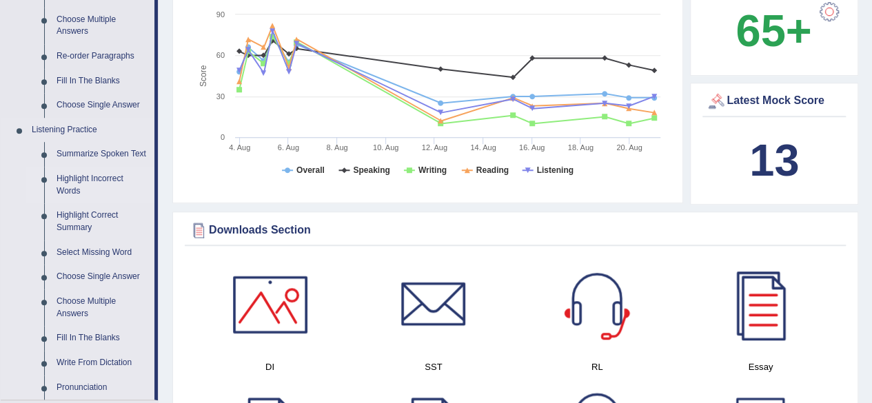
click at [76, 179] on link "Highlight Incorrect Words" at bounding box center [102, 185] width 104 height 37
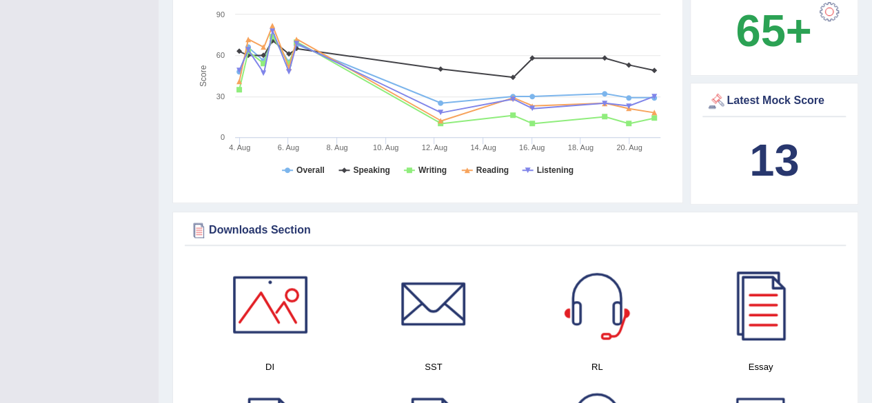
scroll to position [172, 0]
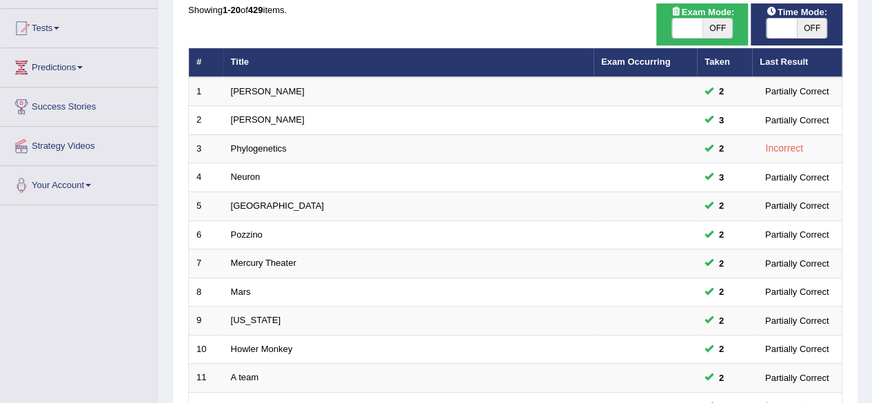
scroll to position [69, 0]
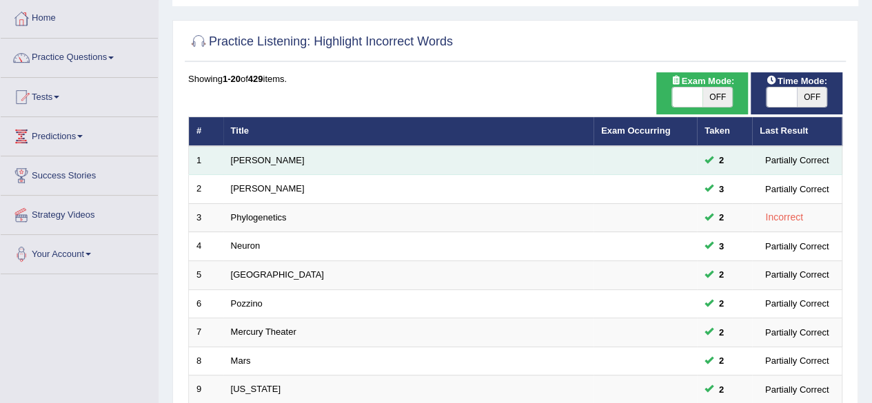
click at [327, 158] on td "[PERSON_NAME]" at bounding box center [408, 160] width 370 height 29
click at [236, 155] on link "[PERSON_NAME]" at bounding box center [268, 160] width 74 height 10
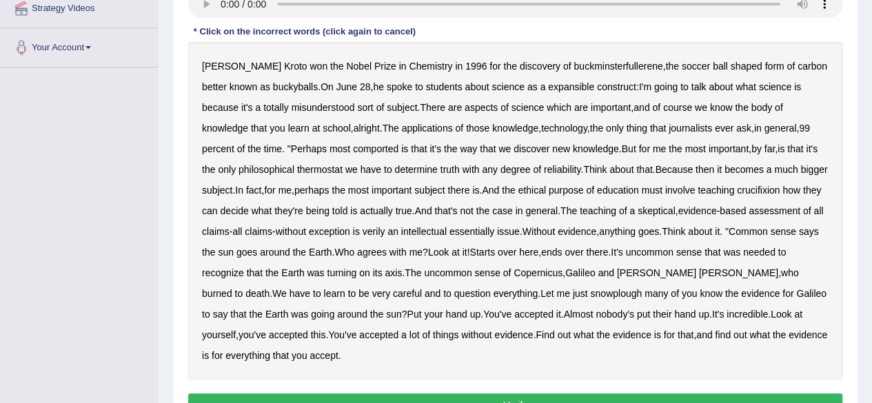
scroll to position [207, 0]
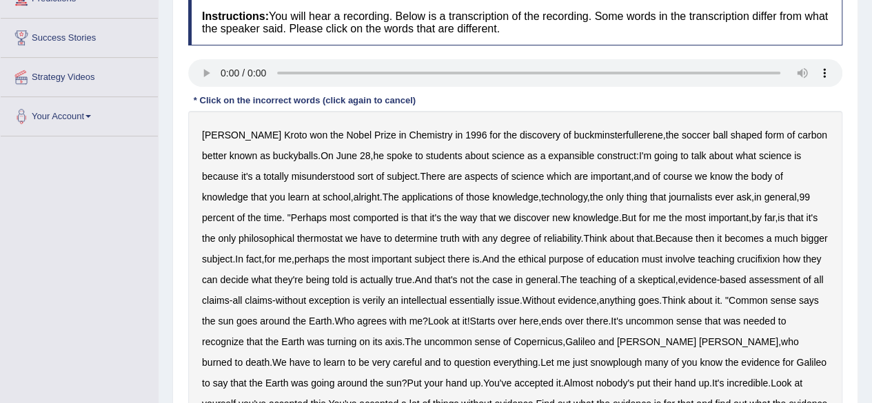
click at [519, 130] on b "discovery" at bounding box center [539, 135] width 41 height 11
drag, startPoint x: 538, startPoint y: 148, endPoint x: 549, endPoint y: 138, distance: 15.1
click at [544, 141] on div "Harold Kroto won the Nobel Prize in Chemistry in 1996 for the discovery of buck…" at bounding box center [515, 280] width 654 height 338
click at [555, 148] on div "Harold Kroto won the Nobel Prize in Chemistry in 1996 for the discovery of buck…" at bounding box center [515, 280] width 654 height 338
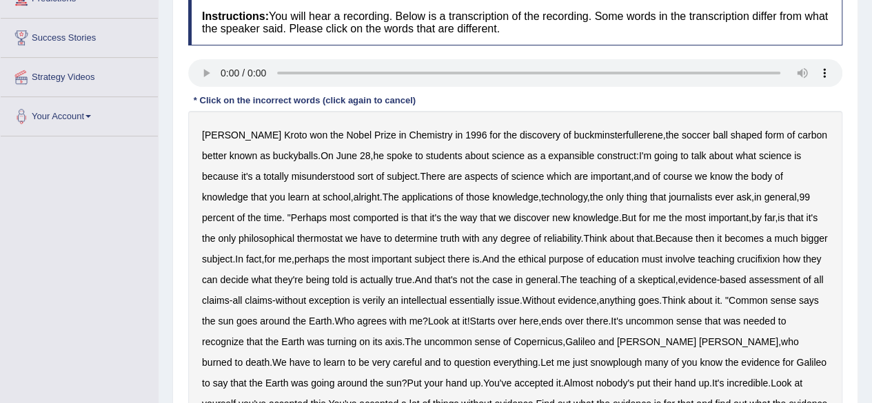
click at [551, 148] on div "Harold Kroto won the Nobel Prize in Chemistry in 1996 for the discovery of buck…" at bounding box center [515, 280] width 654 height 338
click at [550, 148] on div "Harold Kroto won the Nobel Prize in Chemistry in 1996 for the discovery of buck…" at bounding box center [515, 280] width 654 height 338
click at [549, 150] on b "expansible" at bounding box center [571, 155] width 46 height 11
click at [297, 233] on b "thermostat" at bounding box center [319, 238] width 45 height 11
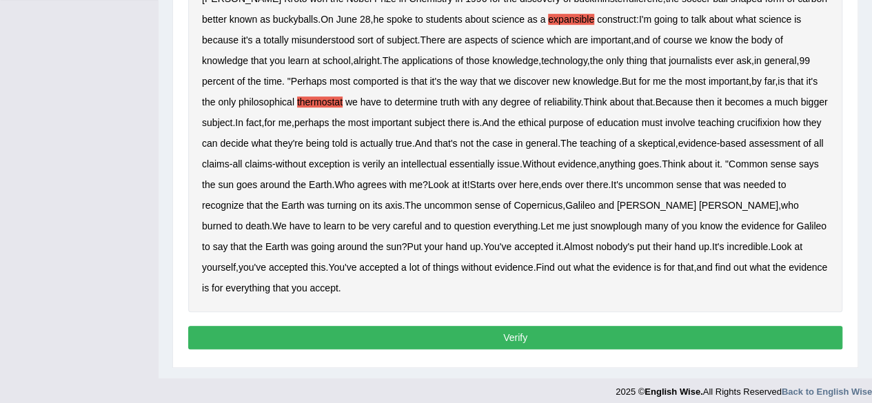
scroll to position [344, 0]
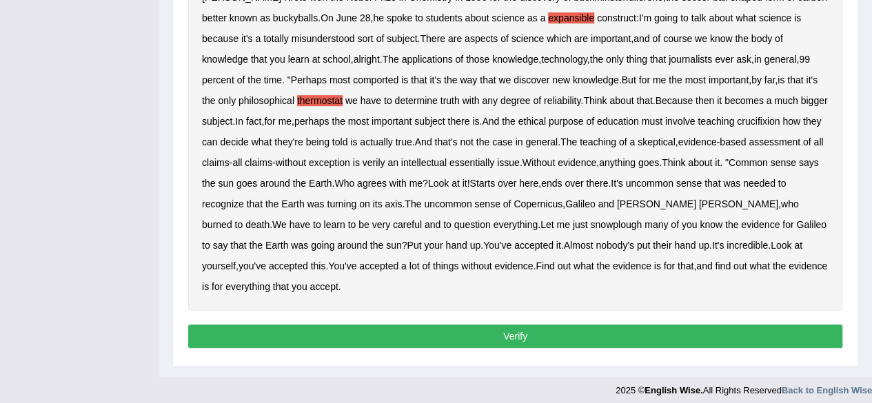
click at [509, 326] on button "Verify" at bounding box center [515, 336] width 654 height 23
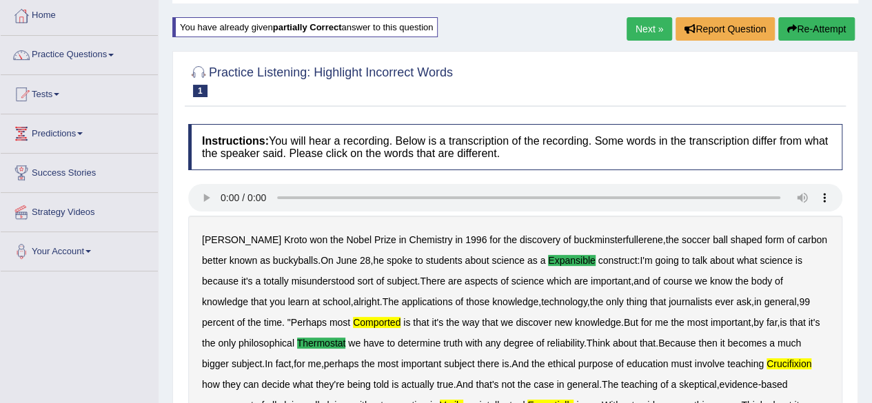
scroll to position [39, 0]
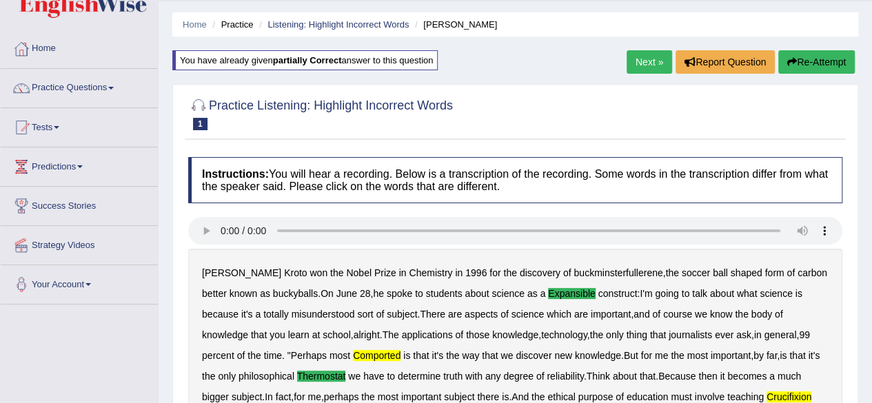
click at [792, 53] on button "Re-Attempt" at bounding box center [816, 61] width 76 height 23
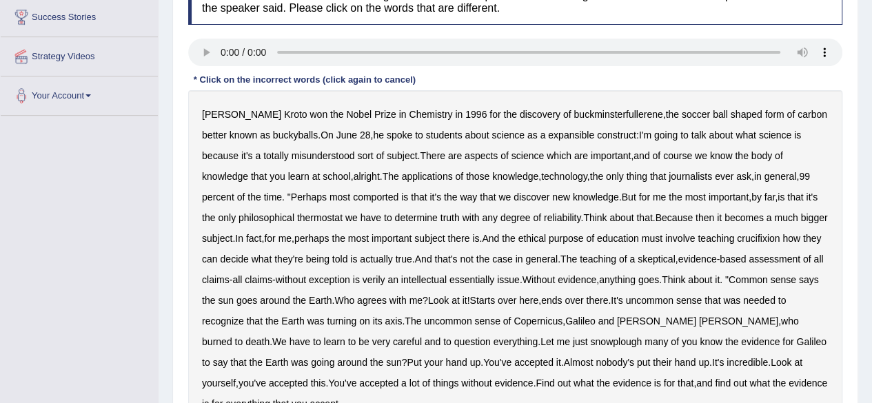
scroll to position [245, 0]
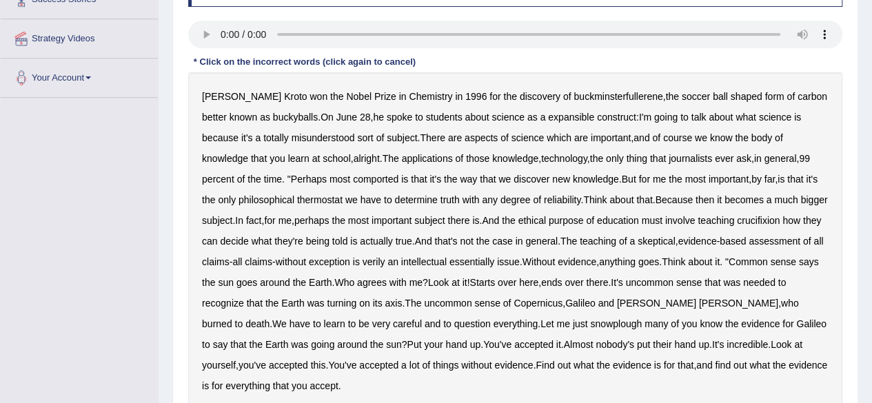
click at [544, 109] on div "Harold Kroto won the Nobel Prize in Chemistry in 1996 for the discovery of buck…" at bounding box center [515, 241] width 654 height 338
click at [546, 111] on div "Harold Kroto won the Nobel Prize in Chemistry in 1996 for the discovery of buck…" at bounding box center [515, 241] width 654 height 338
click at [548, 112] on b "expansible" at bounding box center [571, 117] width 46 height 11
click at [278, 191] on div "Harold Kroto won the Nobel Prize in Chemistry in 1996 for the discovery of buck…" at bounding box center [515, 241] width 654 height 338
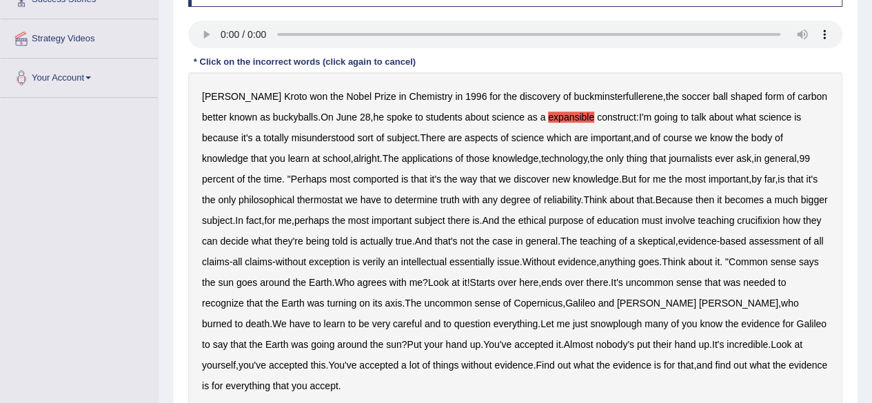
click at [280, 191] on div "Harold Kroto won the Nobel Prize in Chemistry in 1996 for the discovery of buck…" at bounding box center [515, 241] width 654 height 338
click at [278, 191] on div "Harold Kroto won the Nobel Prize in Chemistry in 1996 for the discovery of buck…" at bounding box center [515, 241] width 654 height 338
click at [278, 194] on div "Harold Kroto won the Nobel Prize in Chemistry in 1996 for the discovery of buck…" at bounding box center [515, 241] width 654 height 338
click at [297, 194] on b "thermostat" at bounding box center [319, 199] width 45 height 11
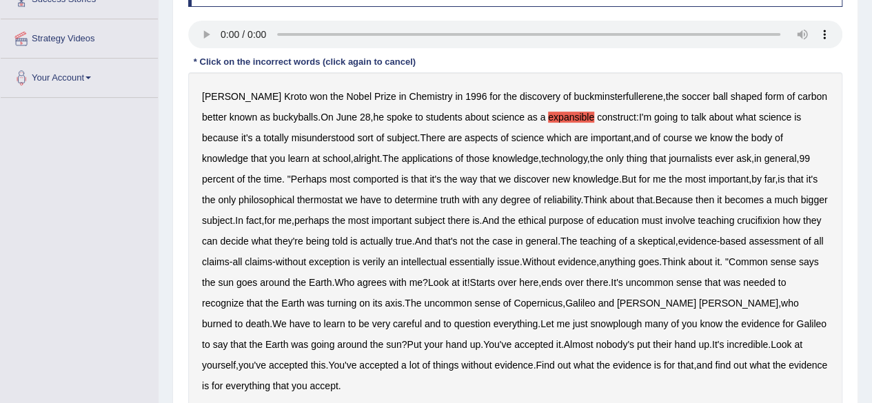
click at [297, 194] on b "thermostat" at bounding box center [319, 199] width 45 height 11
click at [297, 203] on b "thermostat" at bounding box center [319, 199] width 45 height 11
click at [297, 198] on b "thermostat" at bounding box center [319, 199] width 45 height 11
click at [385, 256] on b "verily" at bounding box center [373, 261] width 23 height 11
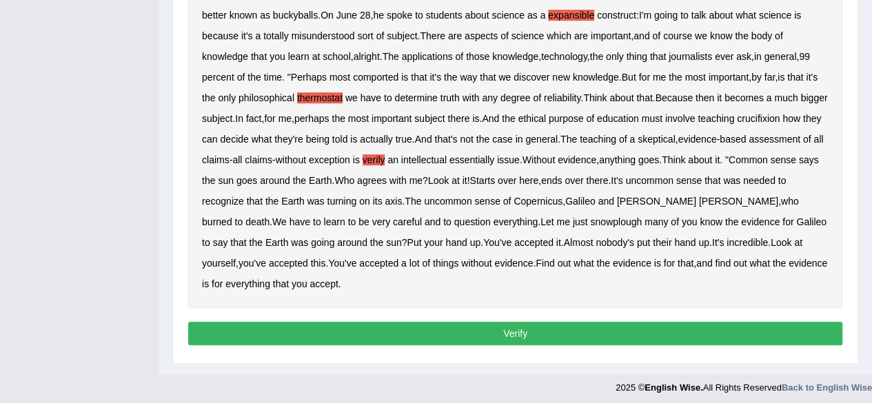
scroll to position [350, 0]
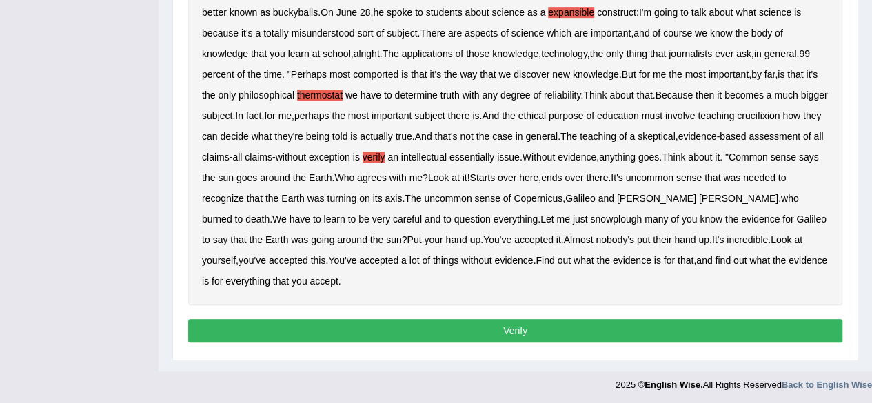
click at [517, 320] on button "Verify" at bounding box center [515, 330] width 654 height 23
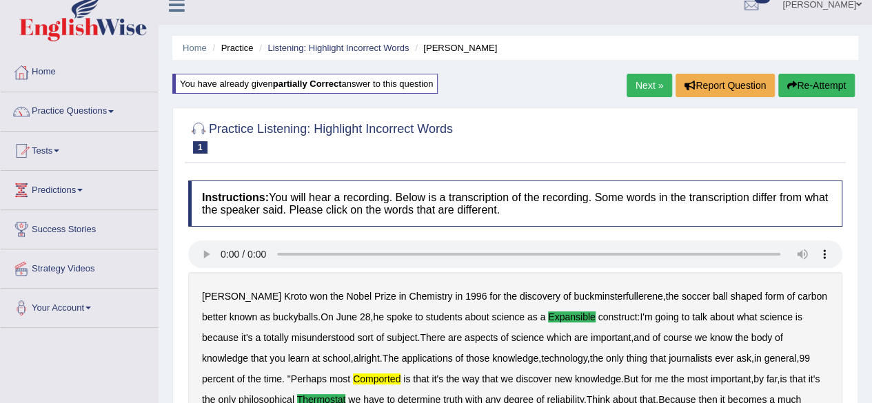
scroll to position [0, 0]
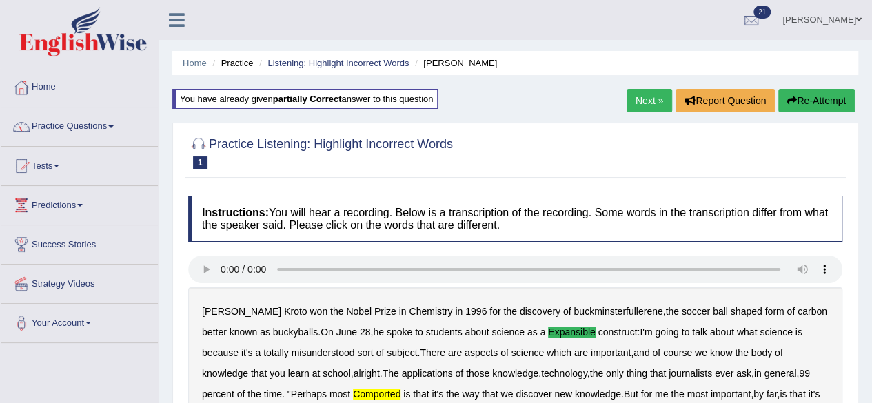
click at [641, 97] on link "Next »" at bounding box center [648, 100] width 45 height 23
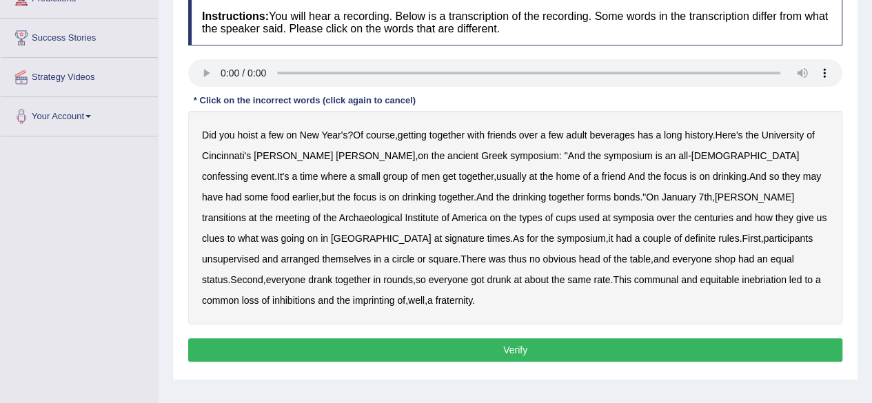
scroll to position [138, 0]
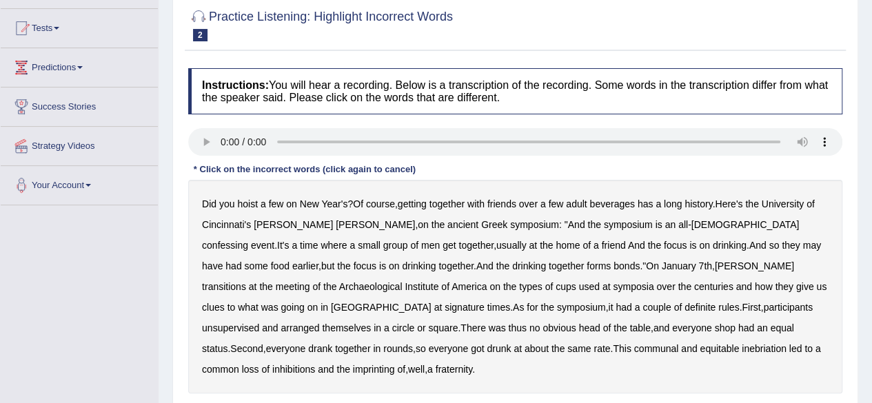
click at [655, 216] on div "Did you hoist a few on New Year's ? Of course , getting together with friends o…" at bounding box center [515, 287] width 654 height 214
click at [629, 216] on div "Did you hoist a few on New Year's ? Of course , getting together with friends o…" at bounding box center [515, 287] width 654 height 214
click at [632, 216] on div "Did you hoist a few on New Year's ? Of course , getting together with friends o…" at bounding box center [515, 287] width 654 height 214
click at [633, 220] on div "Did you hoist a few on New Year's ? Of course , getting together with friends o…" at bounding box center [515, 287] width 654 height 214
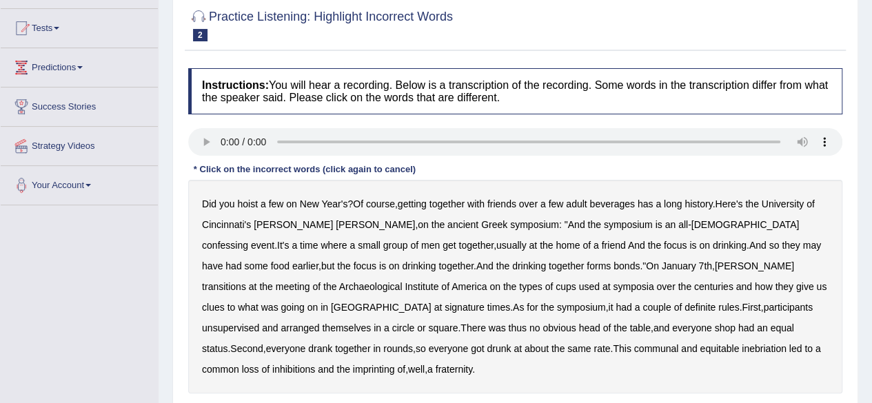
click at [248, 240] on b "confessing" at bounding box center [225, 245] width 46 height 11
click at [714, 325] on b "shop" at bounding box center [724, 327] width 21 height 11
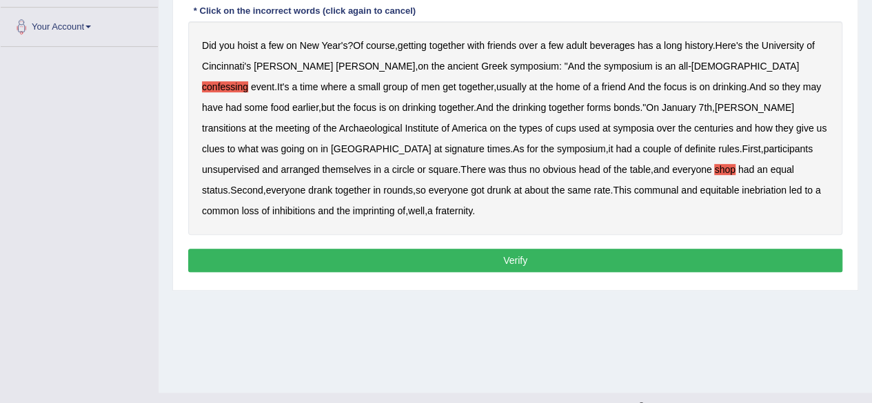
scroll to position [320, 0]
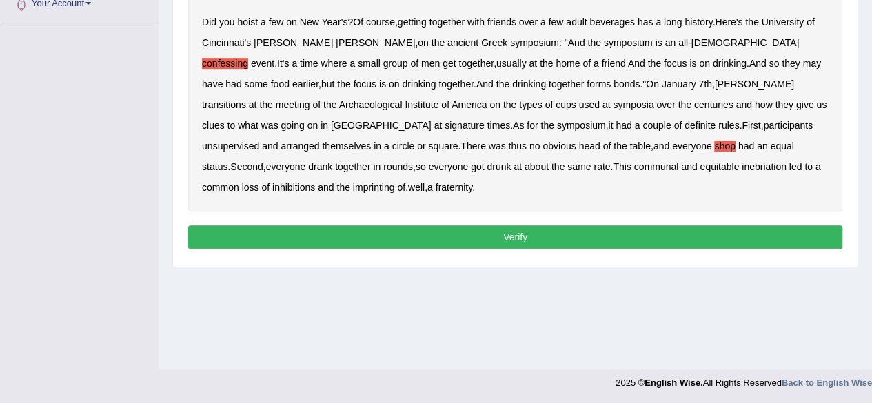
click at [510, 225] on button "Verify" at bounding box center [515, 236] width 654 height 23
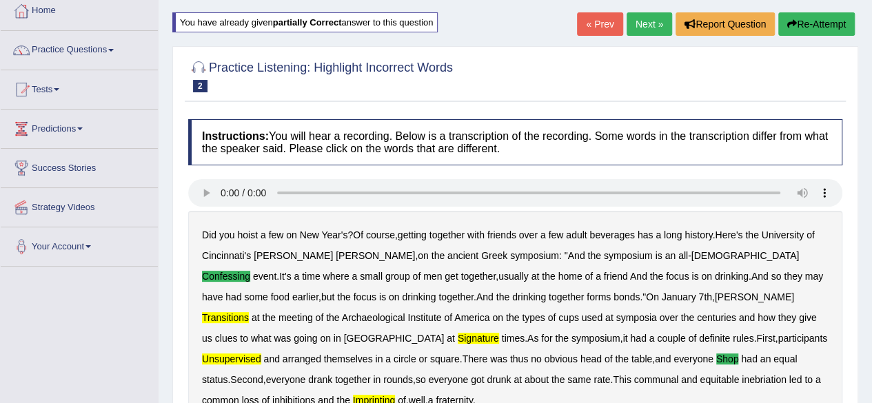
scroll to position [62, 0]
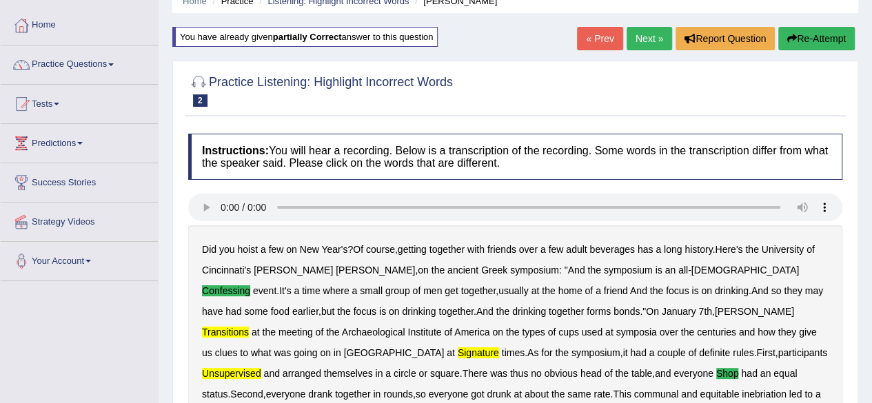
click at [639, 28] on link "Next »" at bounding box center [648, 38] width 45 height 23
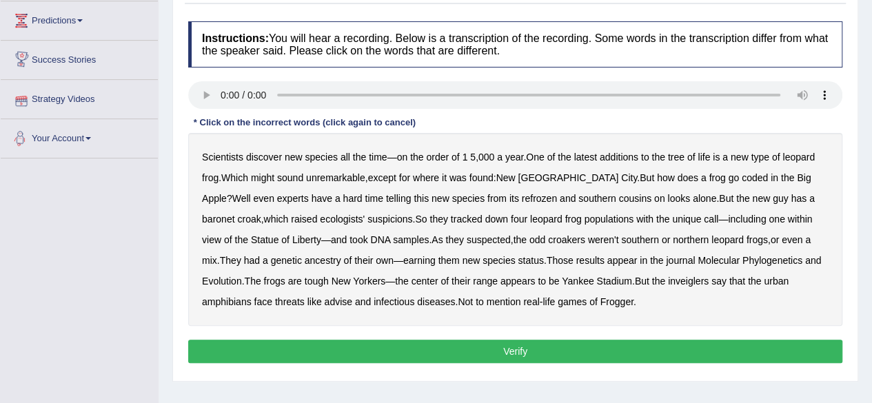
scroll to position [207, 0]
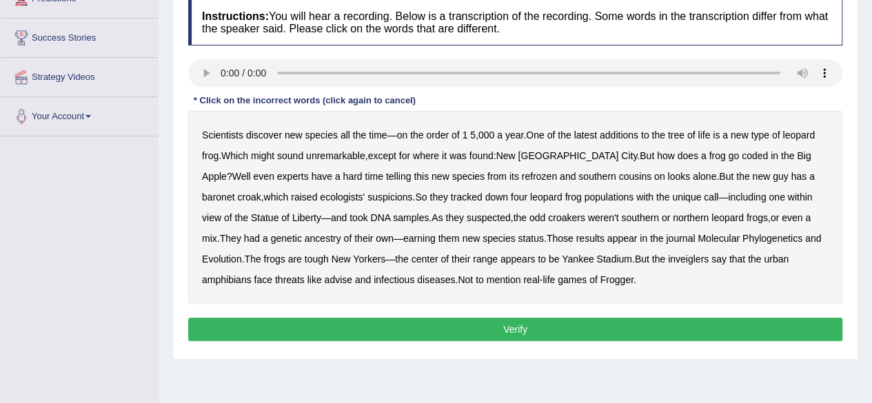
click at [333, 150] on b "unremarkable" at bounding box center [335, 155] width 59 height 11
click at [464, 169] on div "Scientists discover new species all the time — on the order of 1 5 , 000 a year…" at bounding box center [515, 207] width 654 height 193
click at [522, 171] on b "refrozen" at bounding box center [539, 176] width 35 height 11
click at [284, 231] on div "Scientists discover new species all the time — on the order of 1 5 , 000 a year…" at bounding box center [515, 207] width 654 height 193
click at [774, 250] on div "Scientists discover new species all the time — on the order of 1 5 , 000 a year…" at bounding box center [515, 207] width 654 height 193
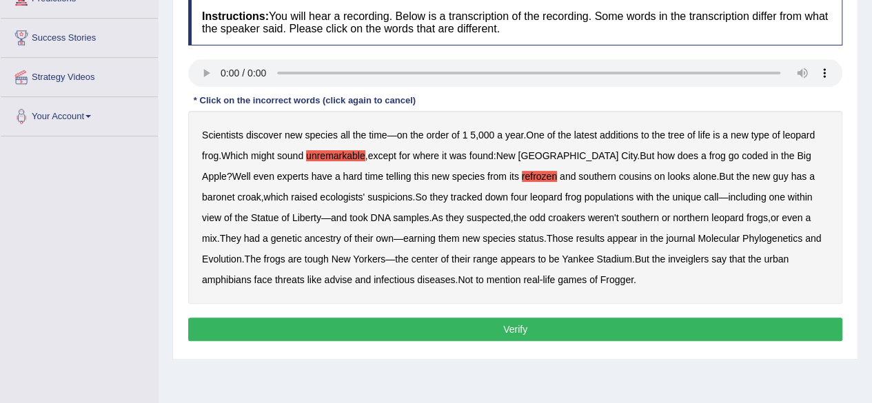
click at [776, 250] on div "Scientists discover new species all the time — on the order of 1 5 , 000 a year…" at bounding box center [515, 207] width 654 height 193
click at [251, 274] on b "amphibians" at bounding box center [227, 279] width 50 height 11
drag, startPoint x: 759, startPoint y: 244, endPoint x: 765, endPoint y: 253, distance: 10.9
click at [765, 254] on div "Scientists discover new species all the time — on the order of 1 5 , 000 a year…" at bounding box center [515, 207] width 654 height 193
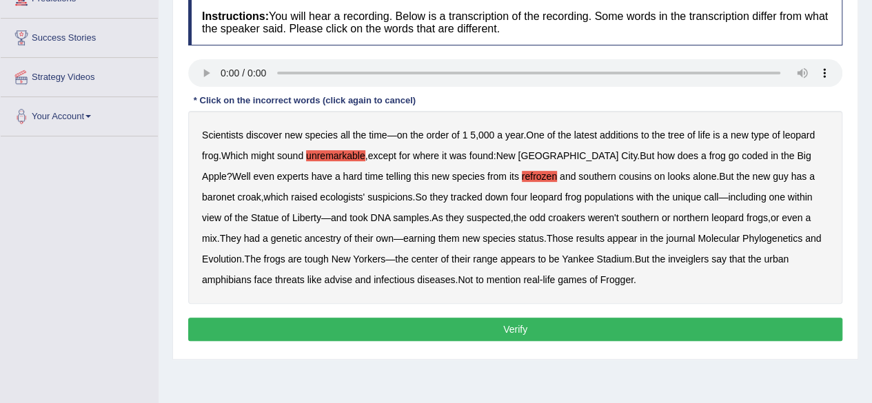
click at [517, 325] on button "Verify" at bounding box center [515, 329] width 654 height 23
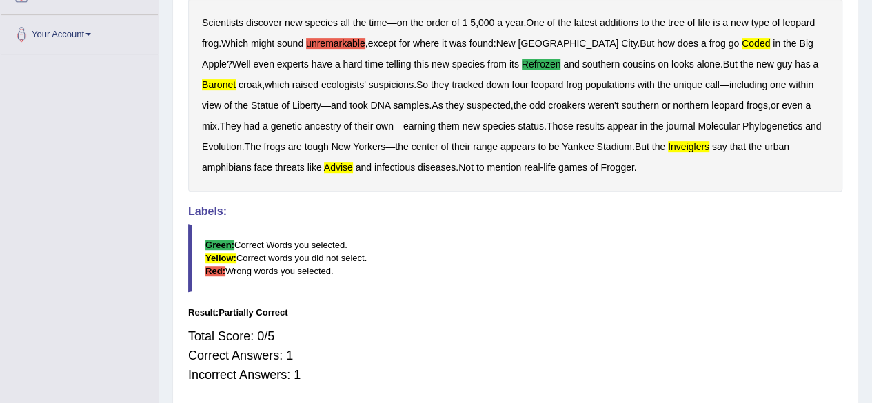
scroll to position [269, 0]
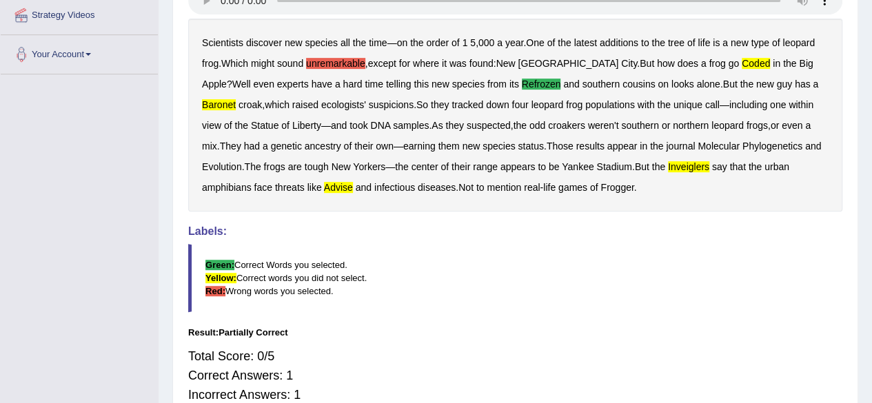
click at [356, 54] on div "Scientists discover new species all the time — on the order of 1 5 , 000 a year…" at bounding box center [515, 115] width 654 height 193
click at [351, 54] on div "Scientists discover new species all the time — on the order of 1 5 , 000 a year…" at bounding box center [515, 115] width 654 height 193
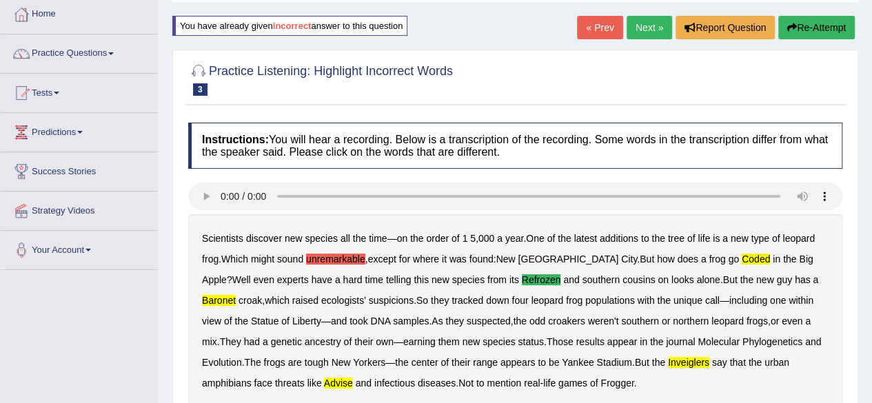
scroll to position [0, 0]
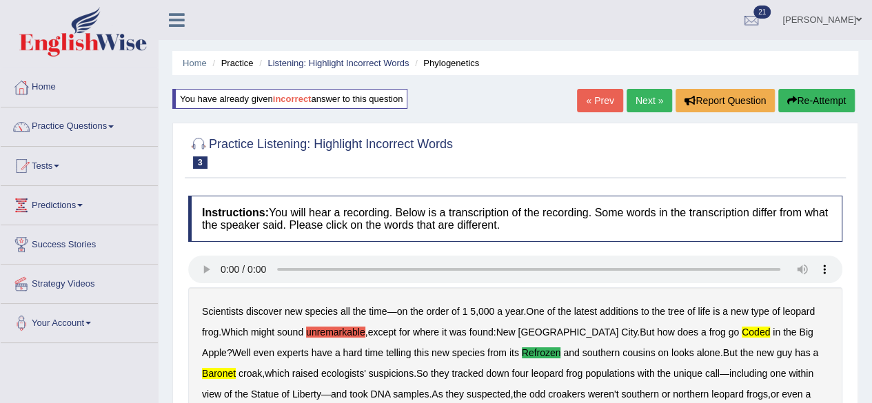
click at [648, 93] on link "Next »" at bounding box center [648, 100] width 45 height 23
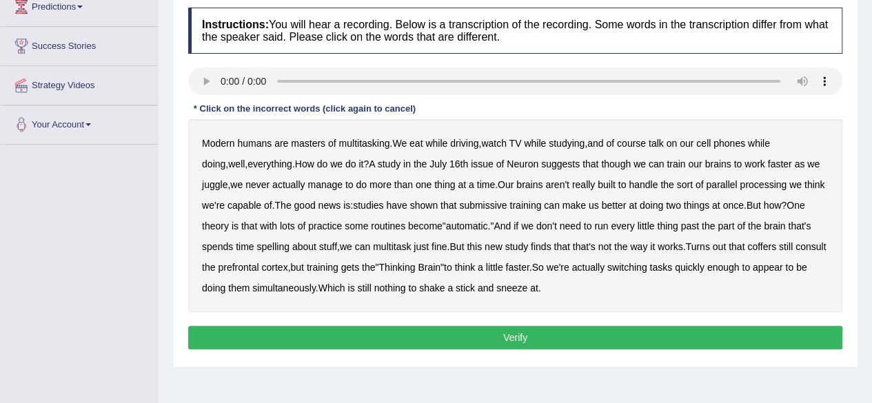
scroll to position [207, 0]
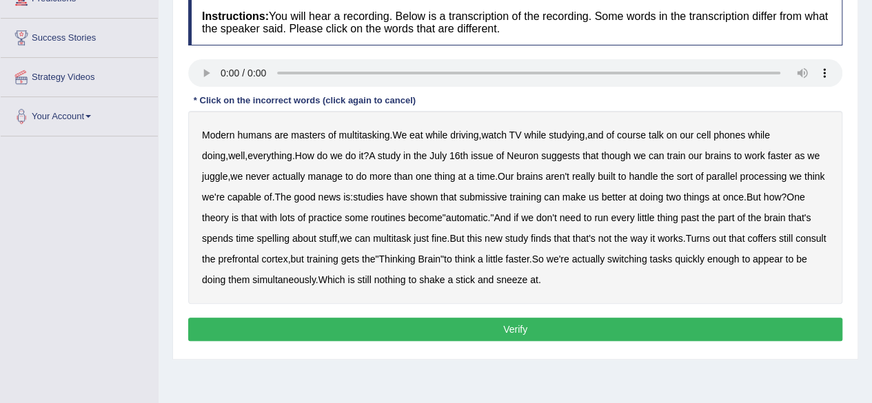
click at [473, 192] on b "submissive" at bounding box center [483, 197] width 48 height 11
click at [352, 207] on div "Modern humans are masters of multitasking . We eat while driving , watch TV whi…" at bounding box center [515, 207] width 654 height 193
drag, startPoint x: 354, startPoint y: 212, endPoint x: 362, endPoint y: 210, distance: 8.4
click at [371, 212] on b "routines" at bounding box center [388, 217] width 34 height 11
click at [371, 216] on b "routines" at bounding box center [388, 217] width 34 height 11
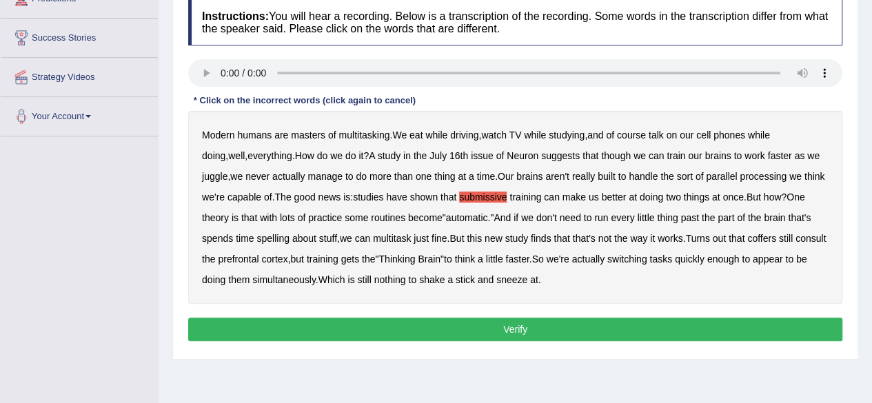
click at [483, 253] on div "Modern humans are masters of multitasking . We eat while driving , watch TV whi…" at bounding box center [515, 207] width 654 height 193
click at [480, 251] on div "Modern humans are masters of multitasking . We eat while driving , watch TV whi…" at bounding box center [515, 207] width 654 height 193
click at [481, 251] on div "Modern humans are masters of multitasking . We eat while driving , watch TV whi…" at bounding box center [515, 207] width 654 height 193
click at [486, 258] on b "little" at bounding box center [494, 259] width 17 height 11
click at [503, 318] on button "Verify" at bounding box center [515, 329] width 654 height 23
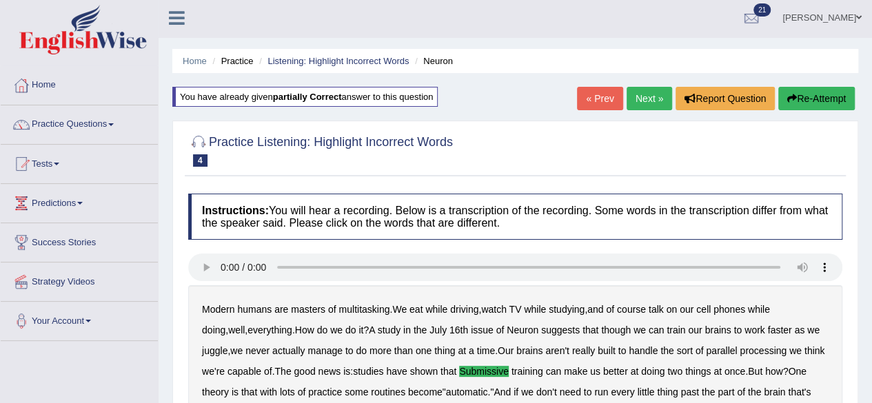
scroll to position [0, 0]
